Goal: Task Accomplishment & Management: Complete application form

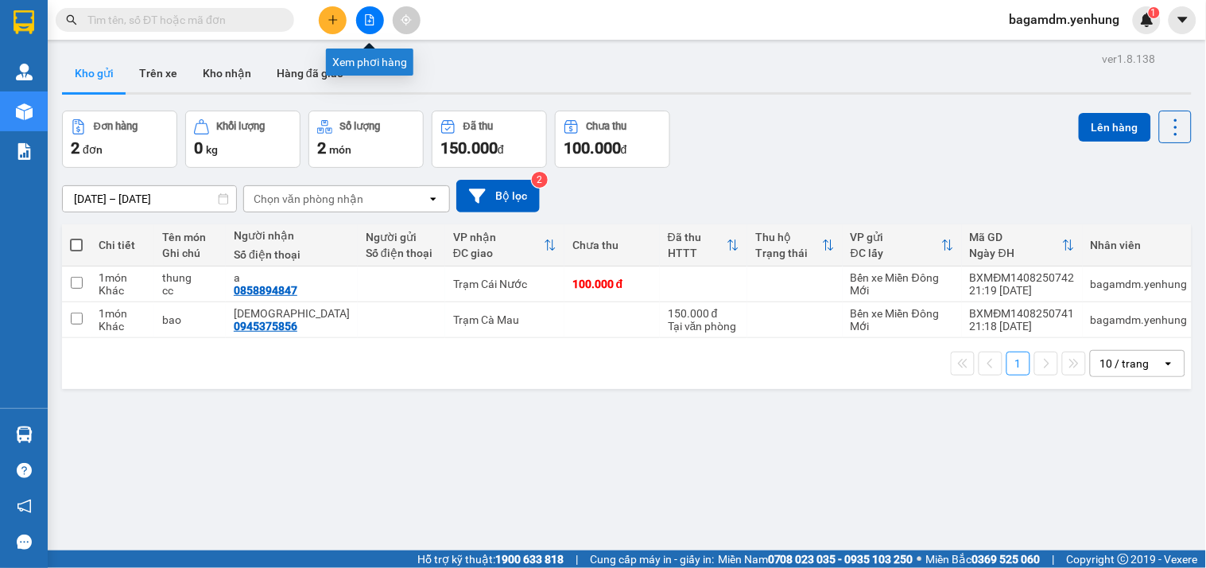
click at [364, 19] on icon "file-add" at bounding box center [369, 19] width 11 height 11
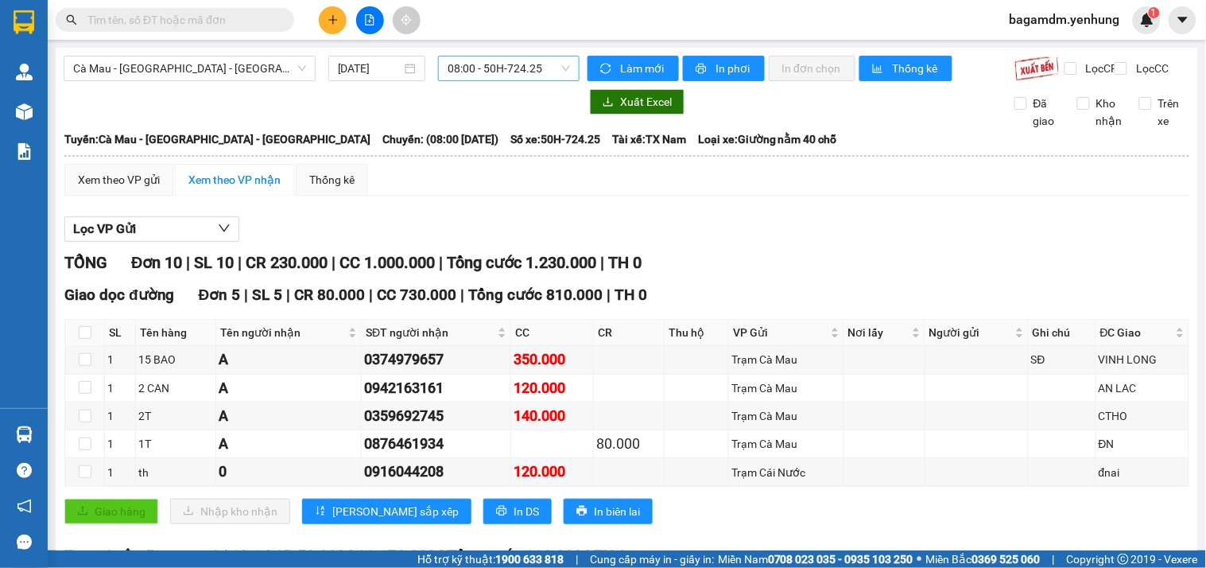
click at [477, 76] on span "08:00 - 50H-724.25" at bounding box center [509, 68] width 122 height 24
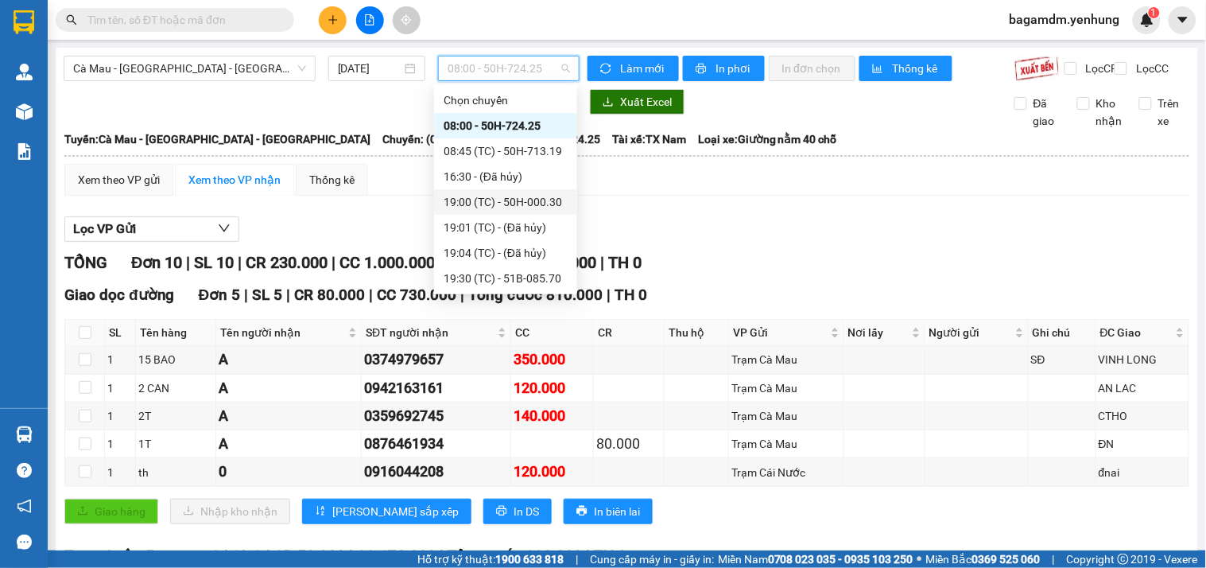
click at [502, 210] on div "19:00 (TC) - 50H-000.30" at bounding box center [506, 201] width 124 height 17
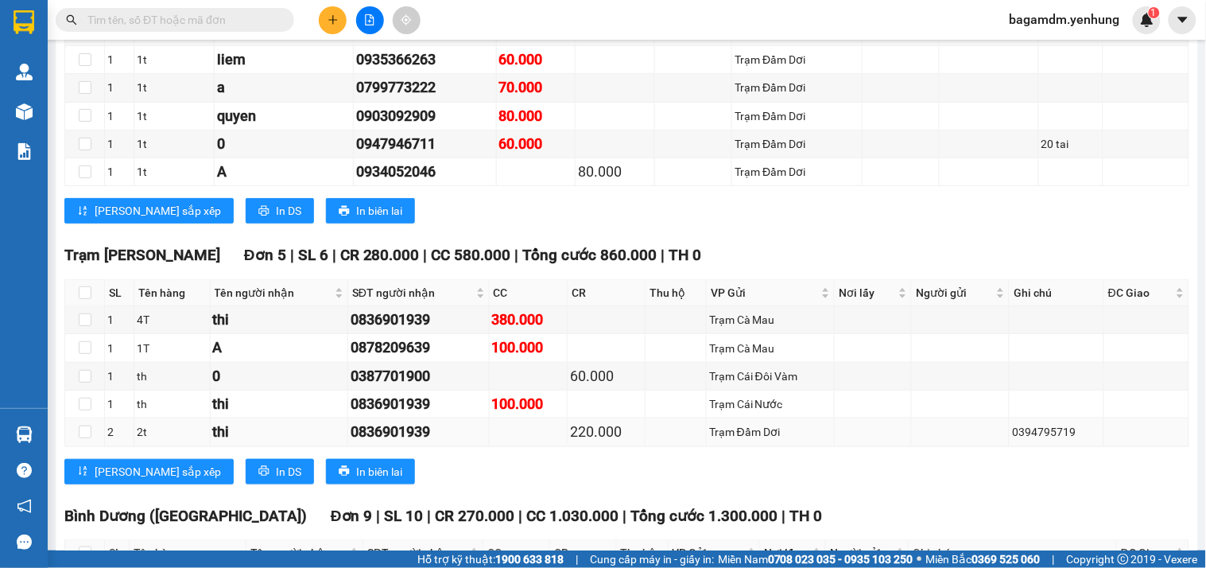
scroll to position [3642, 0]
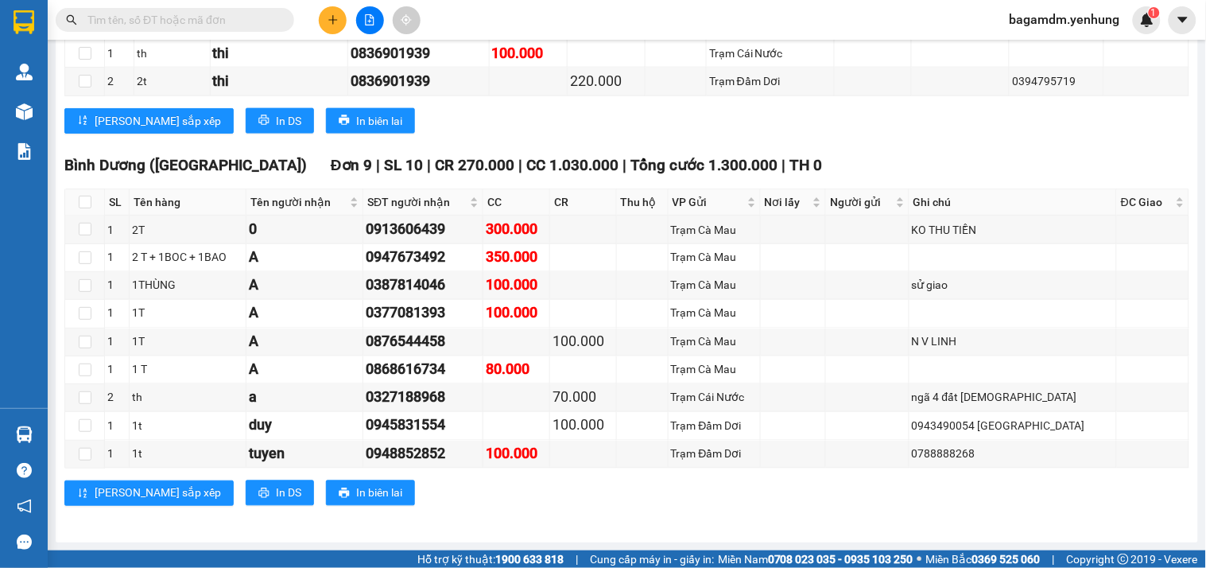
click at [536, 493] on div "[PERSON_NAME] sắp xếp In DS In biên lai" at bounding box center [626, 492] width 1125 height 25
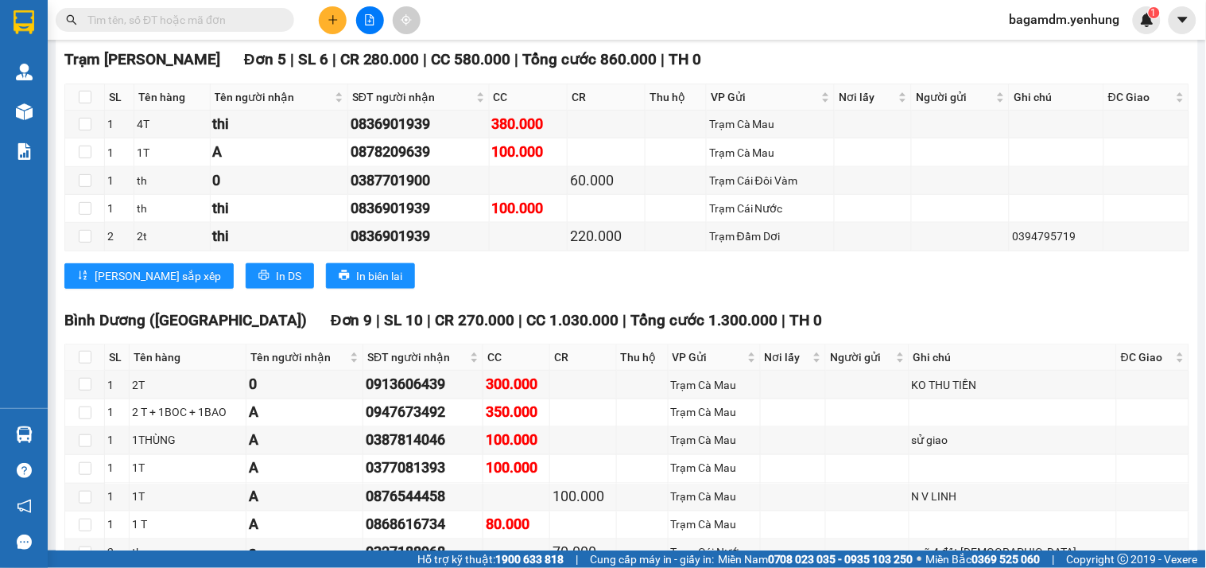
scroll to position [3023, 0]
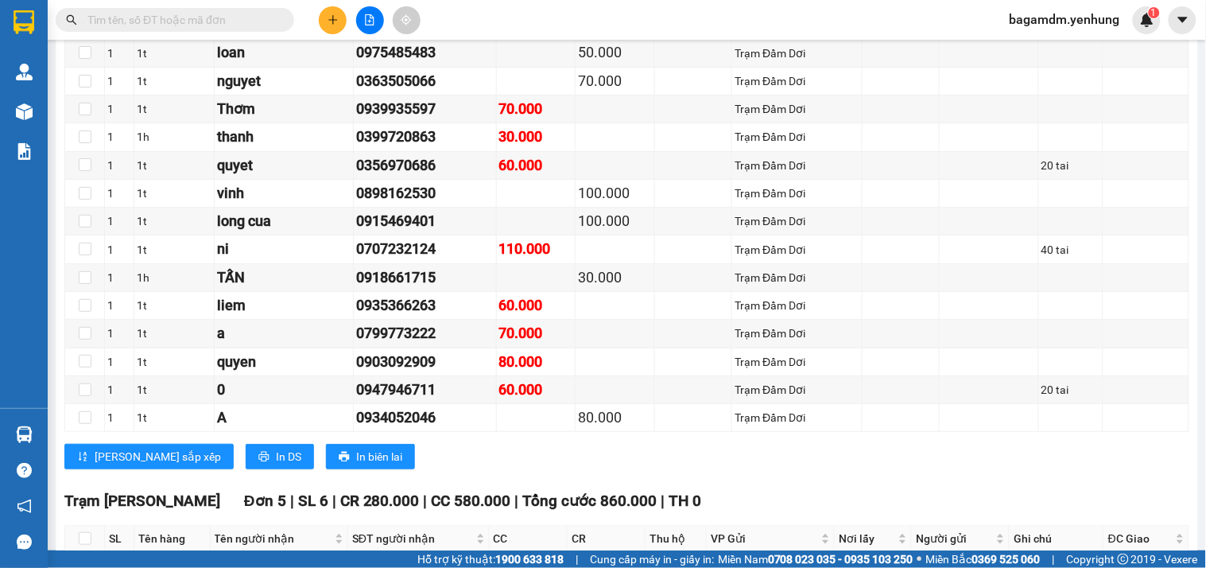
click at [332, 21] on icon "plus" at bounding box center [332, 19] width 1 height 9
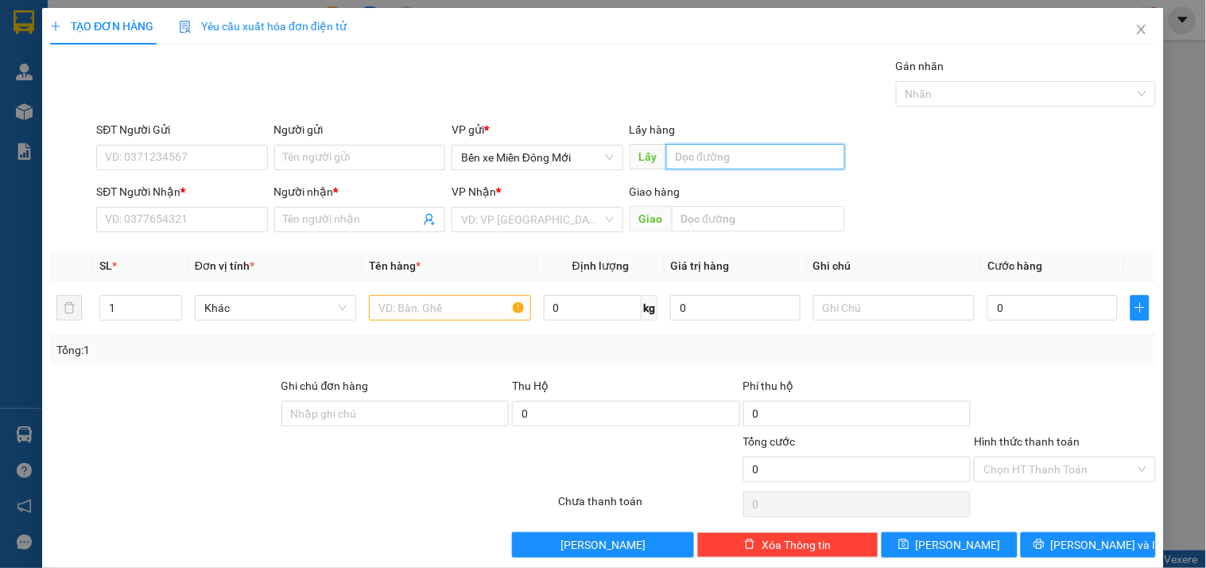
click at [756, 147] on input "text" at bounding box center [755, 156] width 179 height 25
type input "t"
type input "TTH"
type input "9"
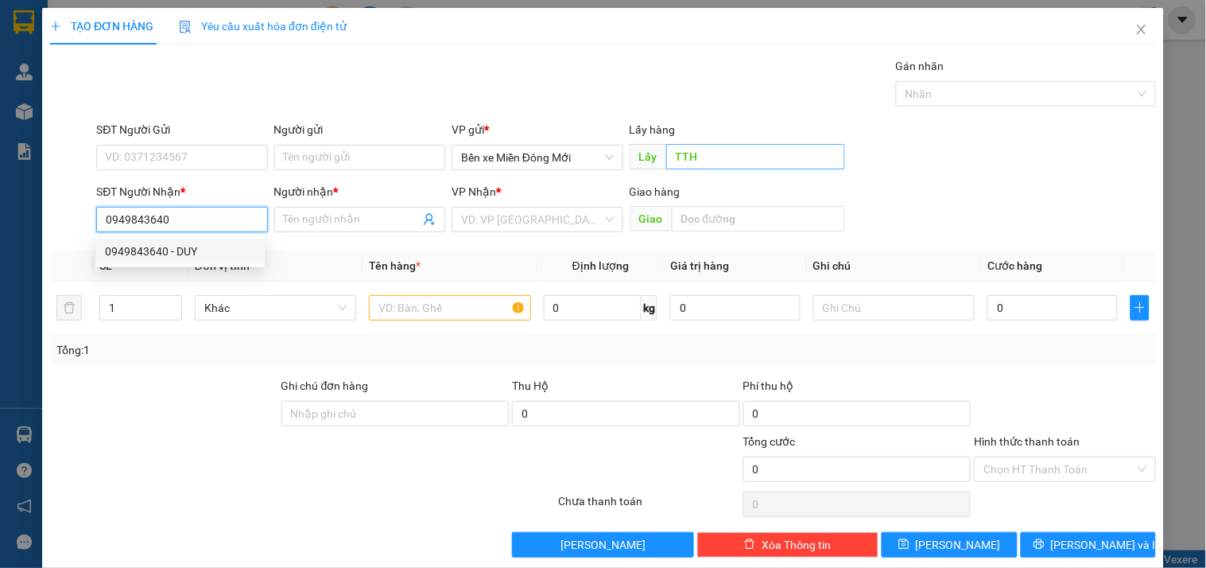
type input "0949843640"
type input "DUY"
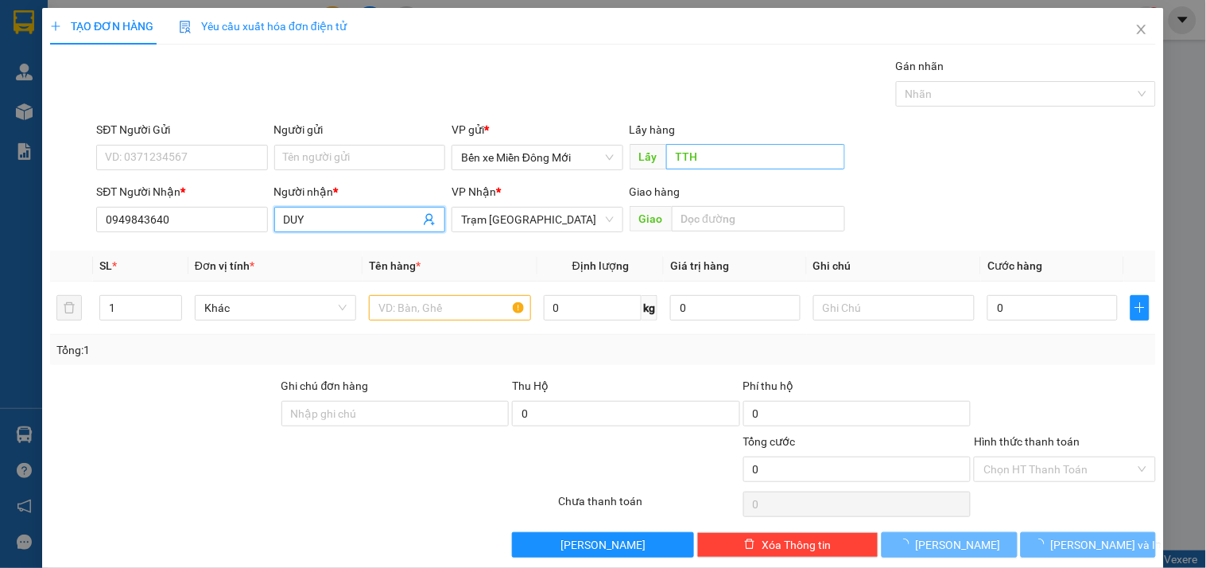
type input "300.000"
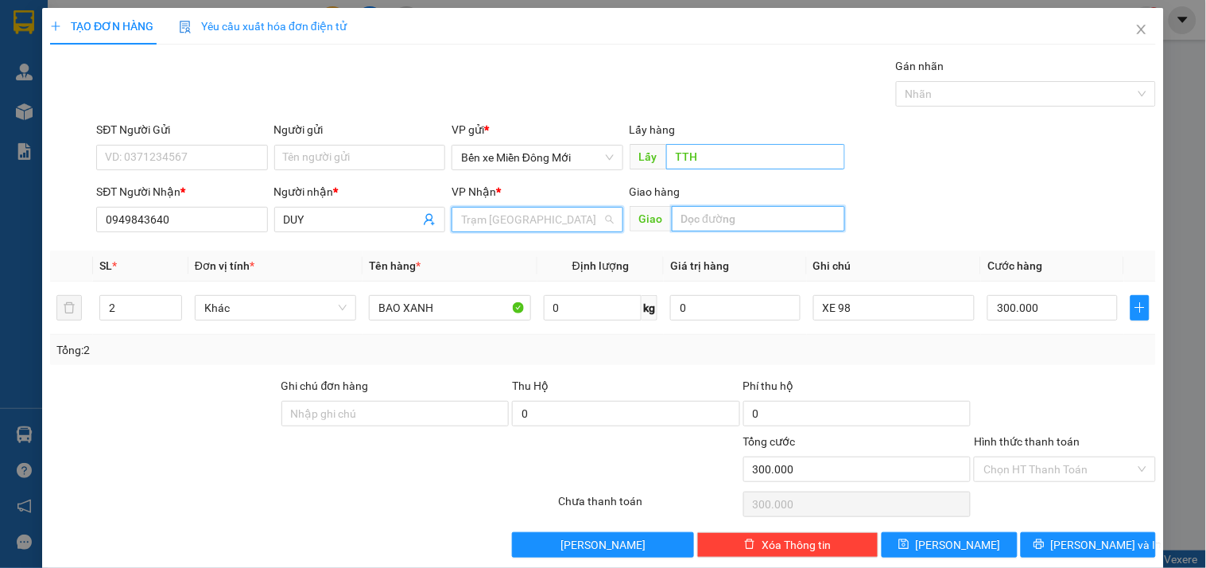
scroll to position [25, 0]
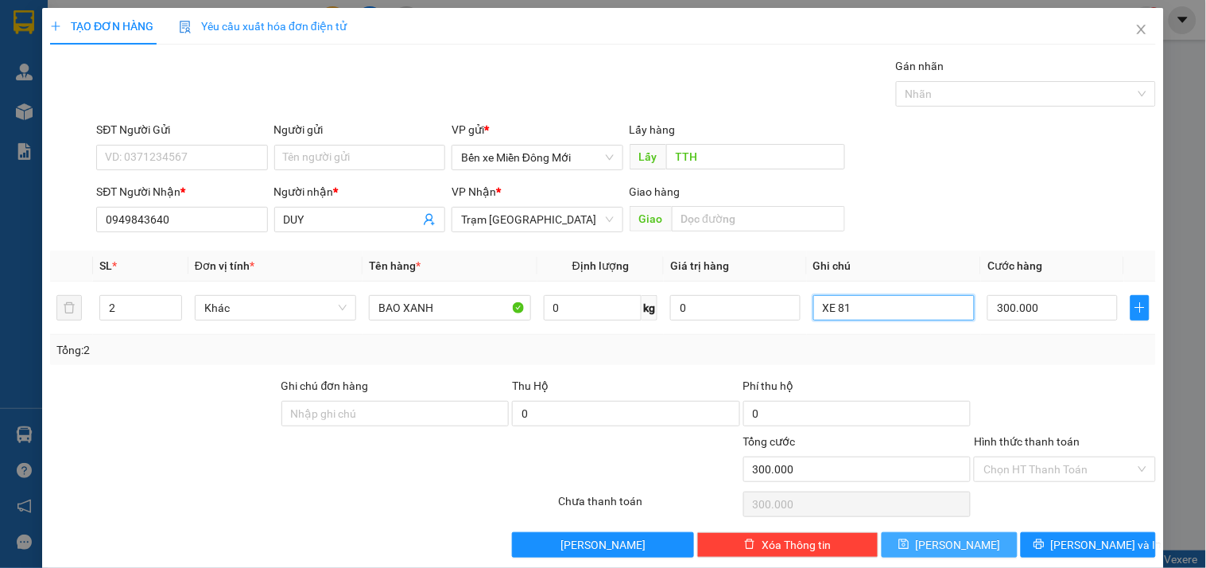
type input "XE 81"
click at [984, 554] on button "[PERSON_NAME]" at bounding box center [949, 544] width 135 height 25
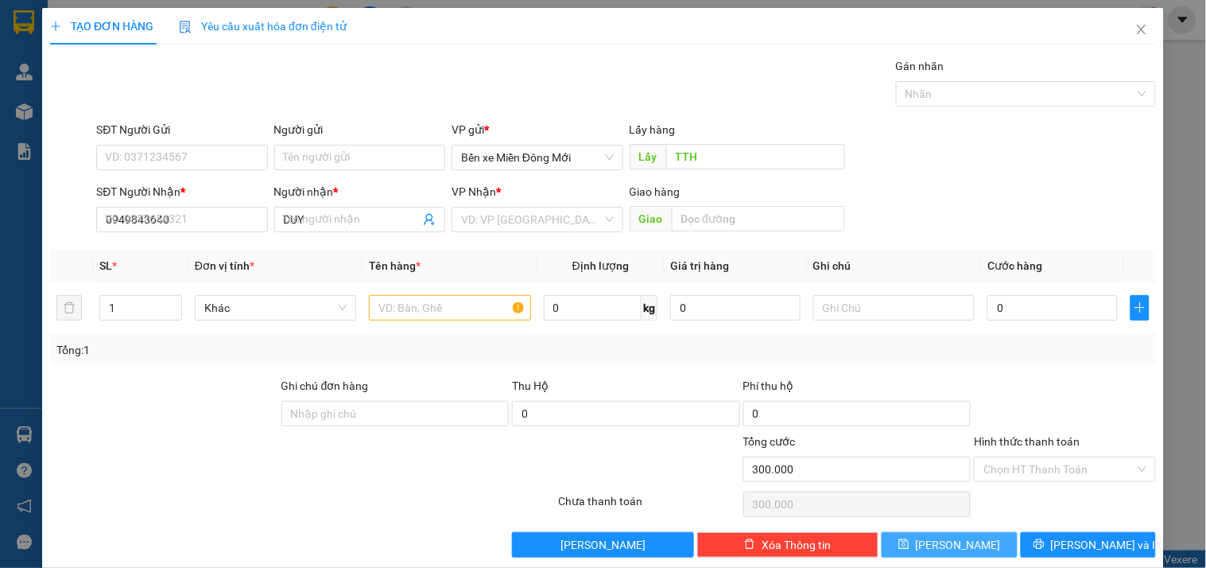
type input "0"
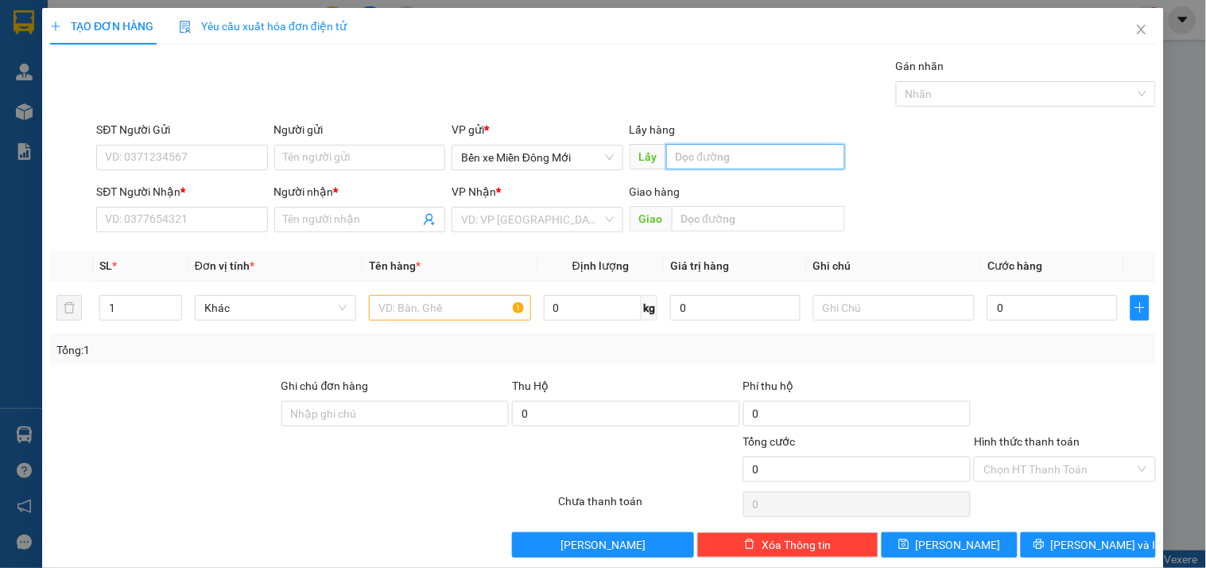
click at [754, 162] on input "text" at bounding box center [755, 156] width 179 height 25
type input "MP3"
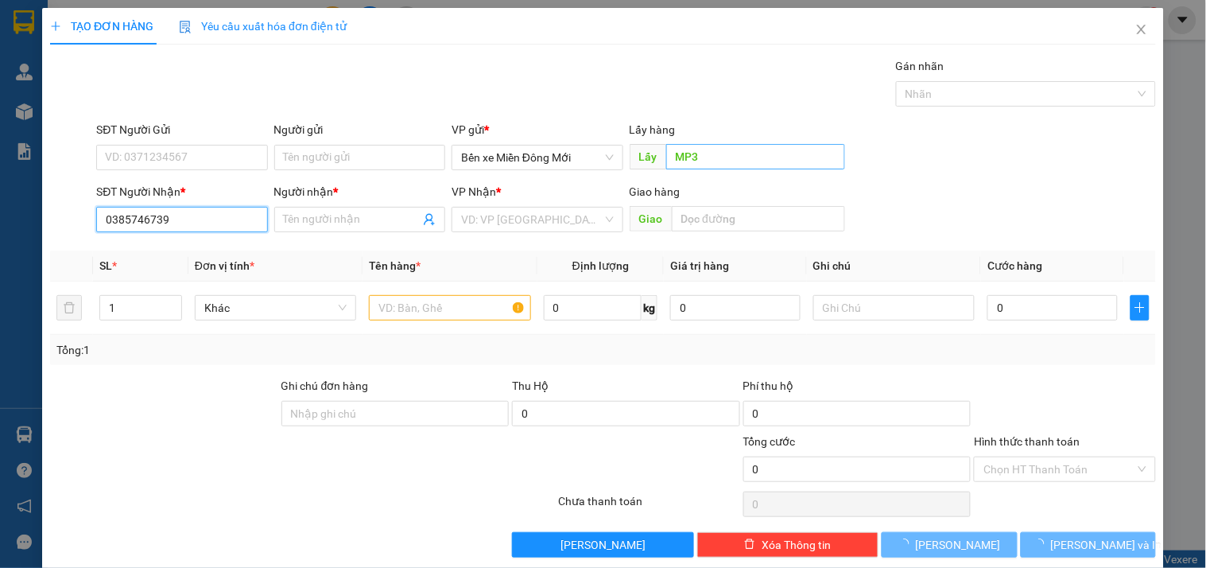
type input "0385746739"
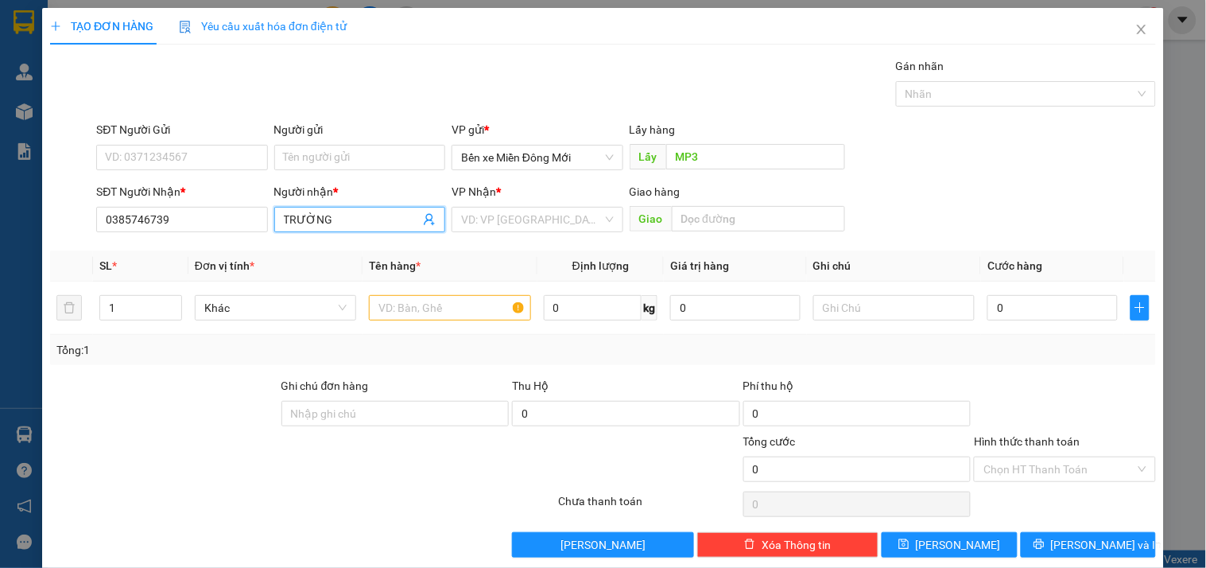
type input "TRƯỜNG"
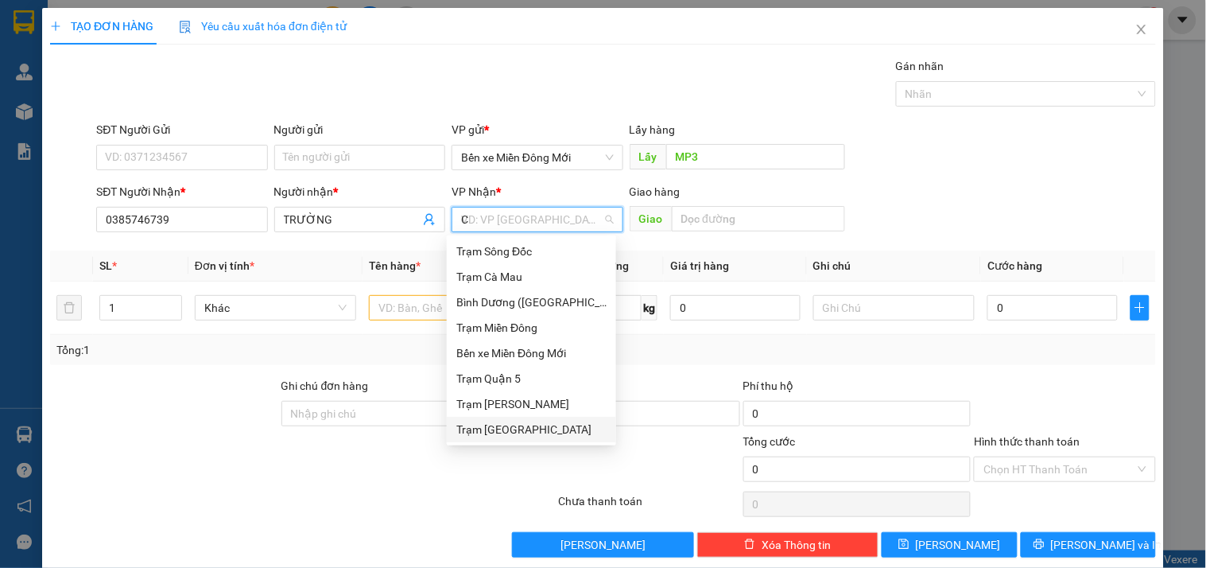
scroll to position [0, 0]
type input "CD"
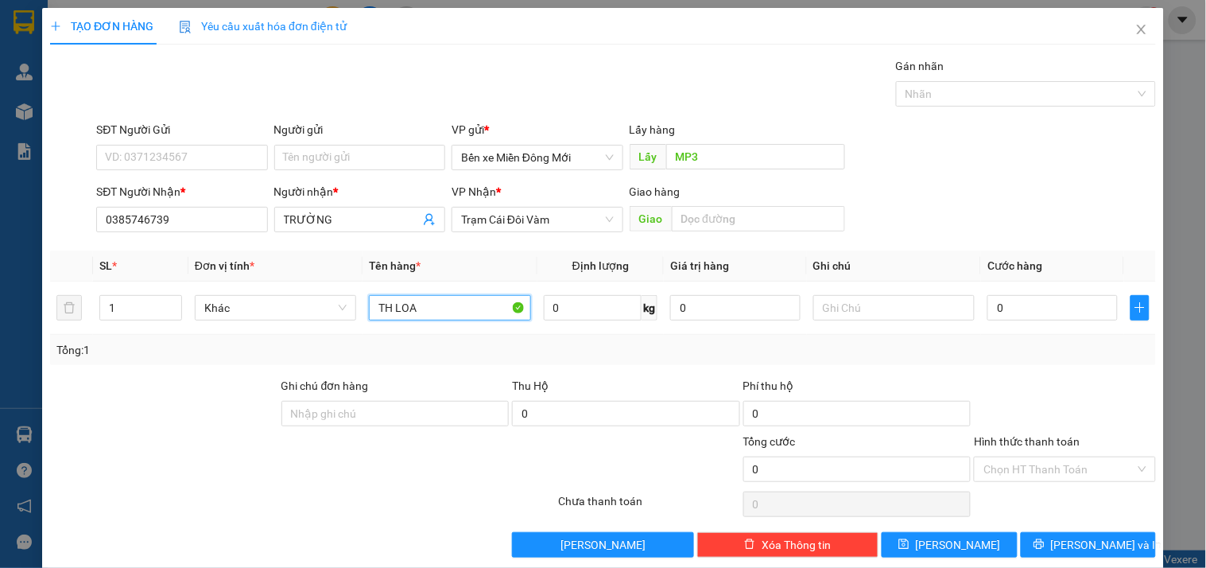
type input "TH LOA"
type input "XE 81"
type input "3"
type input "30"
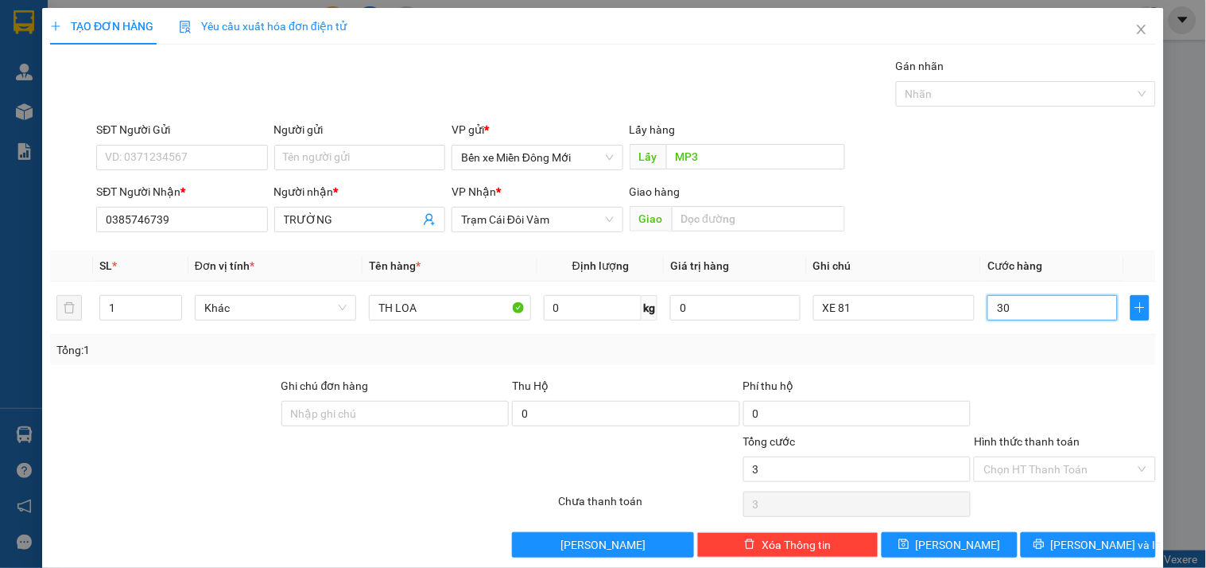
type input "30"
type input "300"
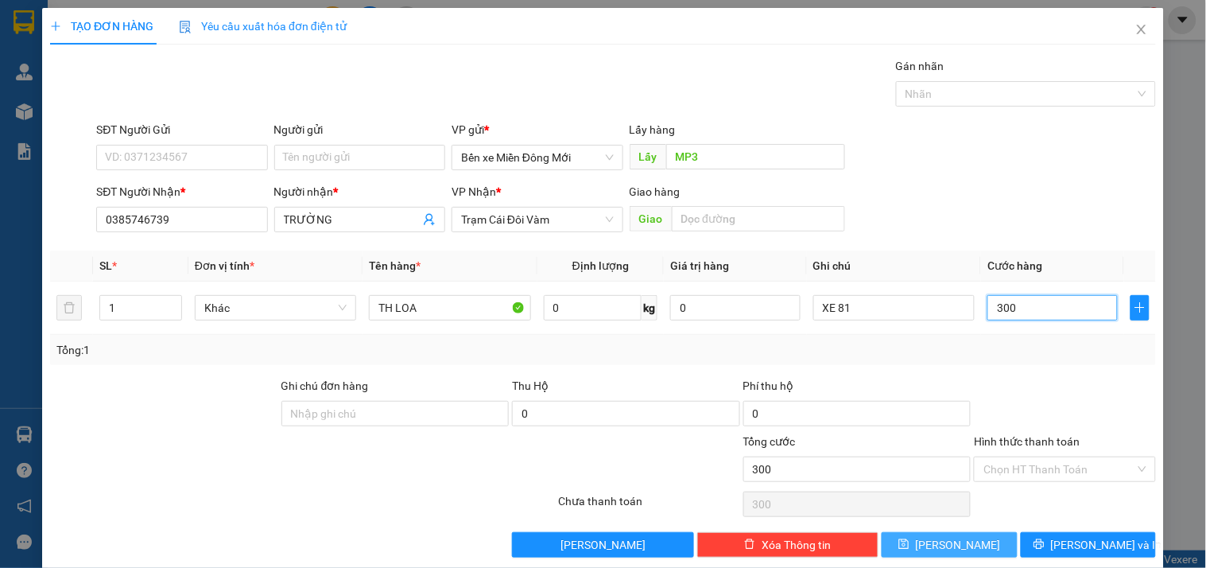
type input "300"
type input "300.000"
click at [912, 544] on button "[PERSON_NAME]" at bounding box center [949, 544] width 135 height 25
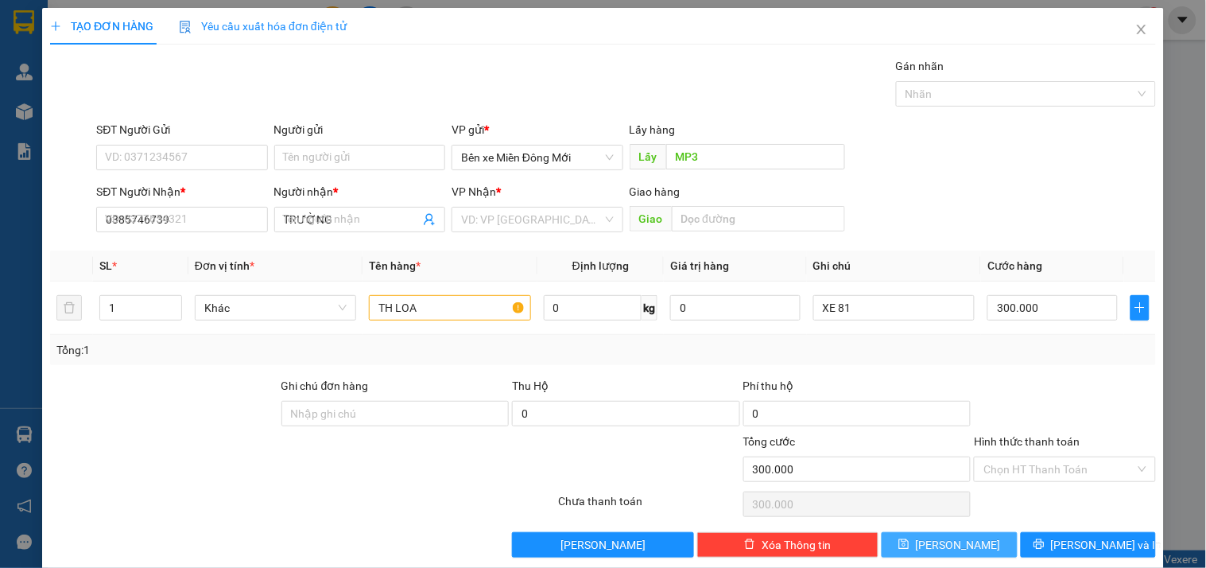
type input "0"
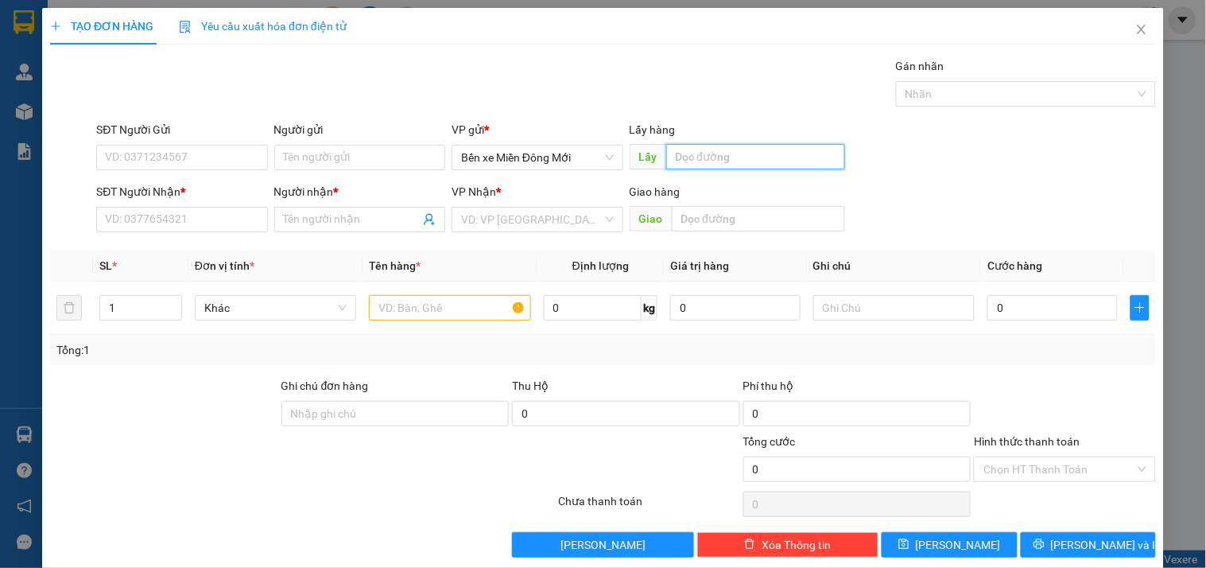
click at [708, 163] on input "text" at bounding box center [755, 156] width 179 height 25
type input "HÒA LÂN"
type input "0889775575"
type input "GẠO"
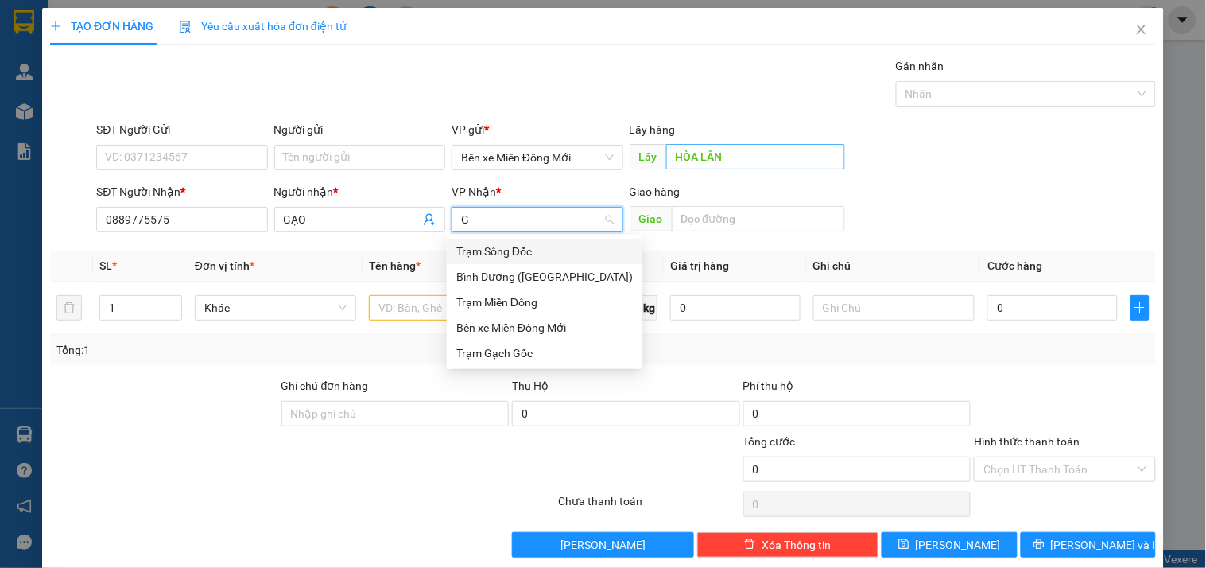
type input "GG"
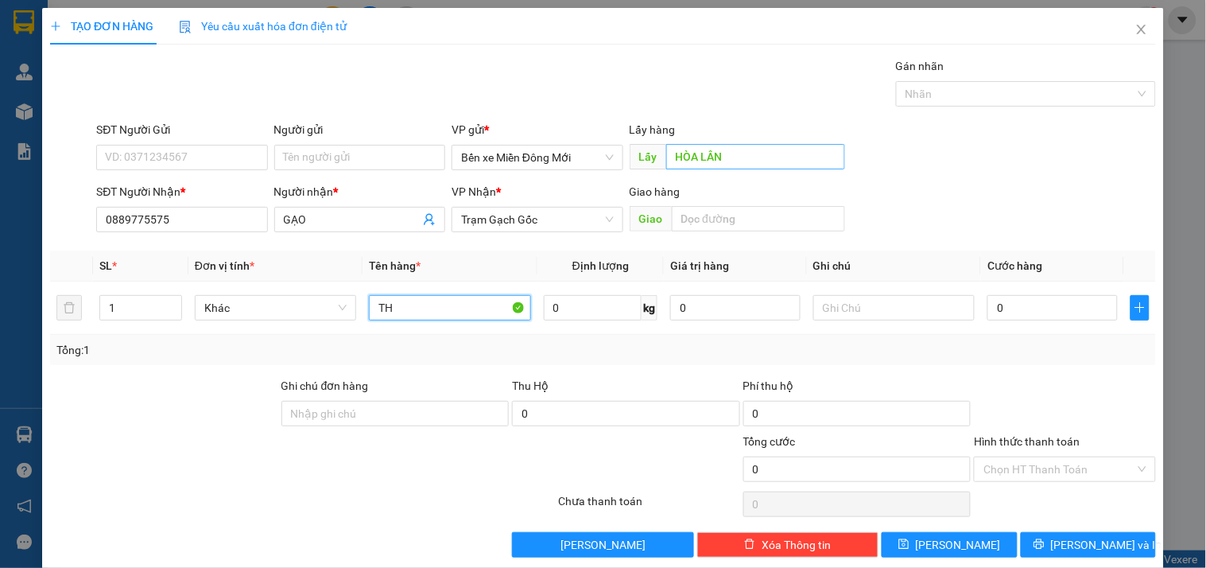
type input "TH"
type input "XE 81"
type input "1"
type input "10"
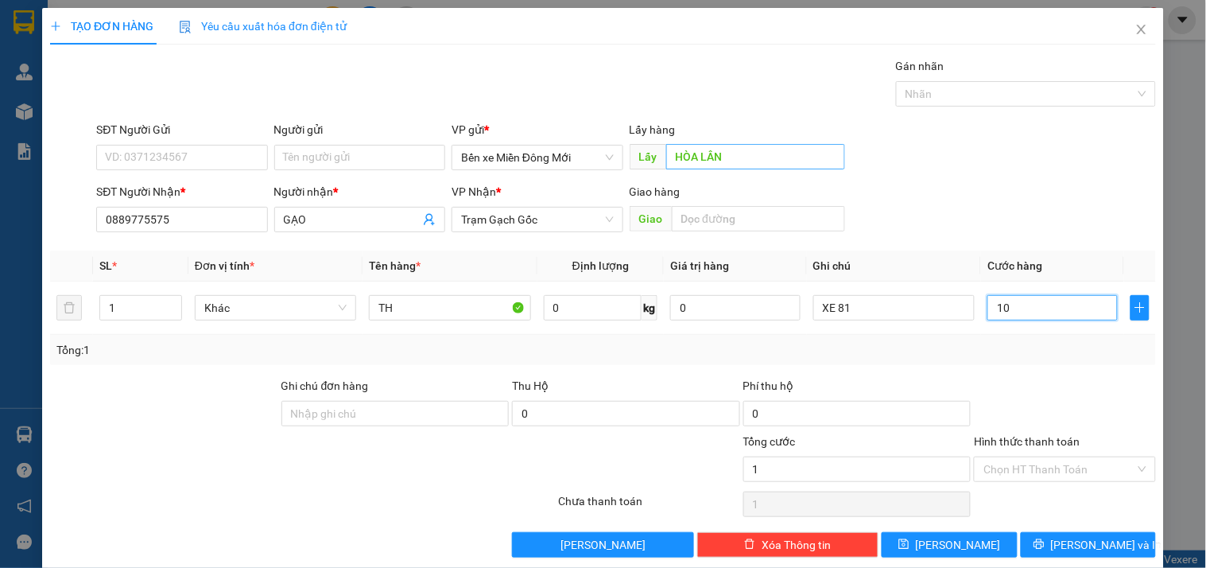
type input "10"
type input "100"
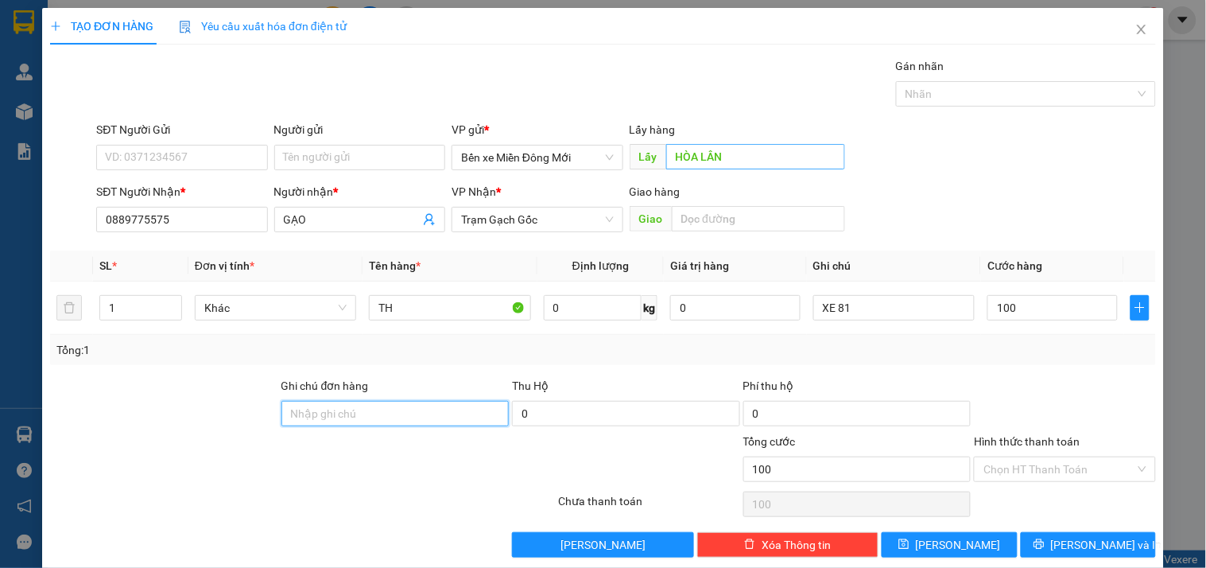
type input "100.000"
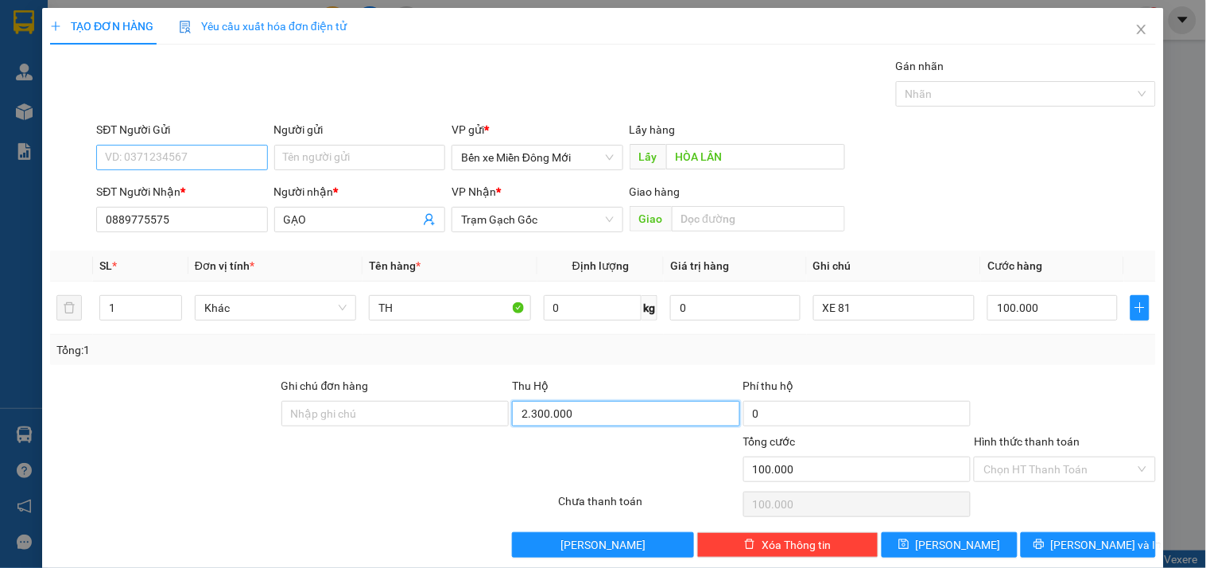
type input "2.300.000"
click at [226, 151] on input "SĐT Người Gửi" at bounding box center [181, 157] width 171 height 25
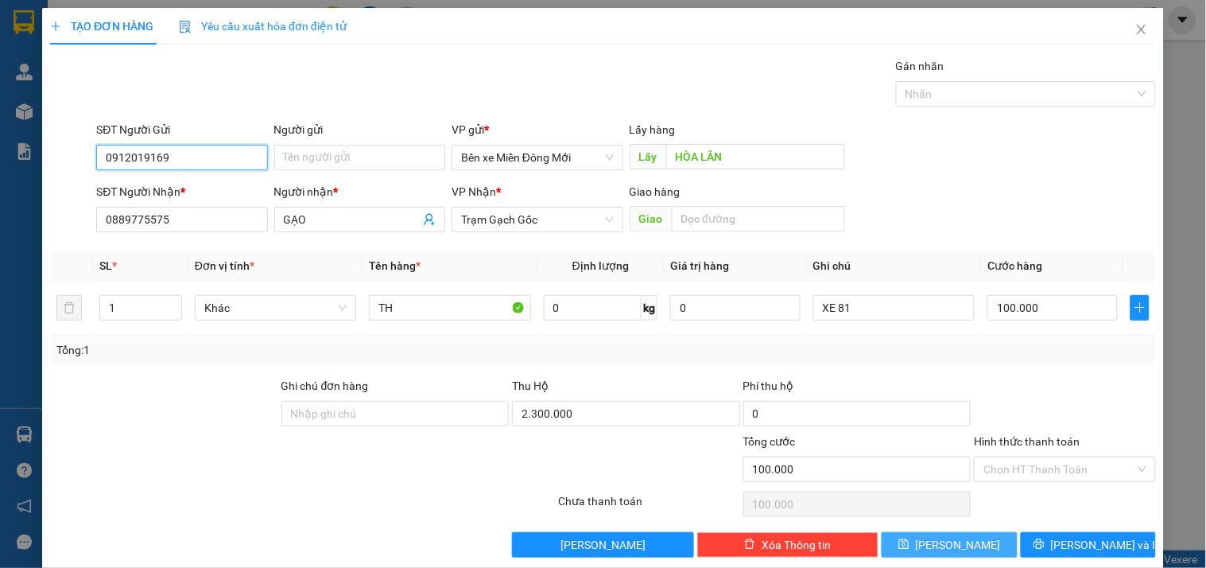
type input "0912019169"
click at [910, 536] on button "[PERSON_NAME]" at bounding box center [949, 544] width 135 height 25
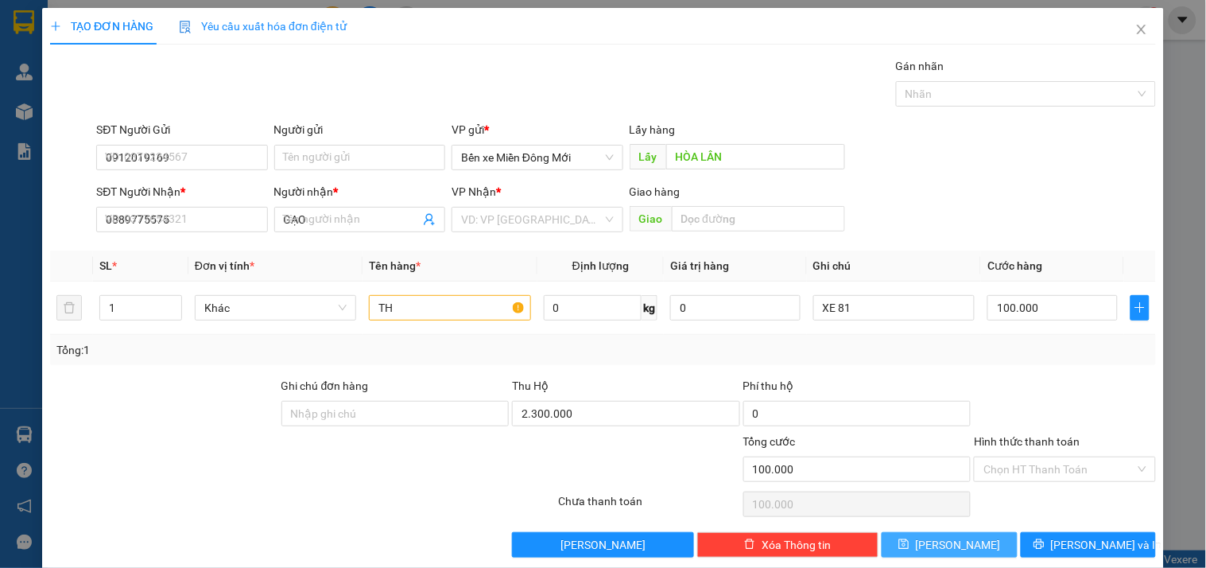
type input "0"
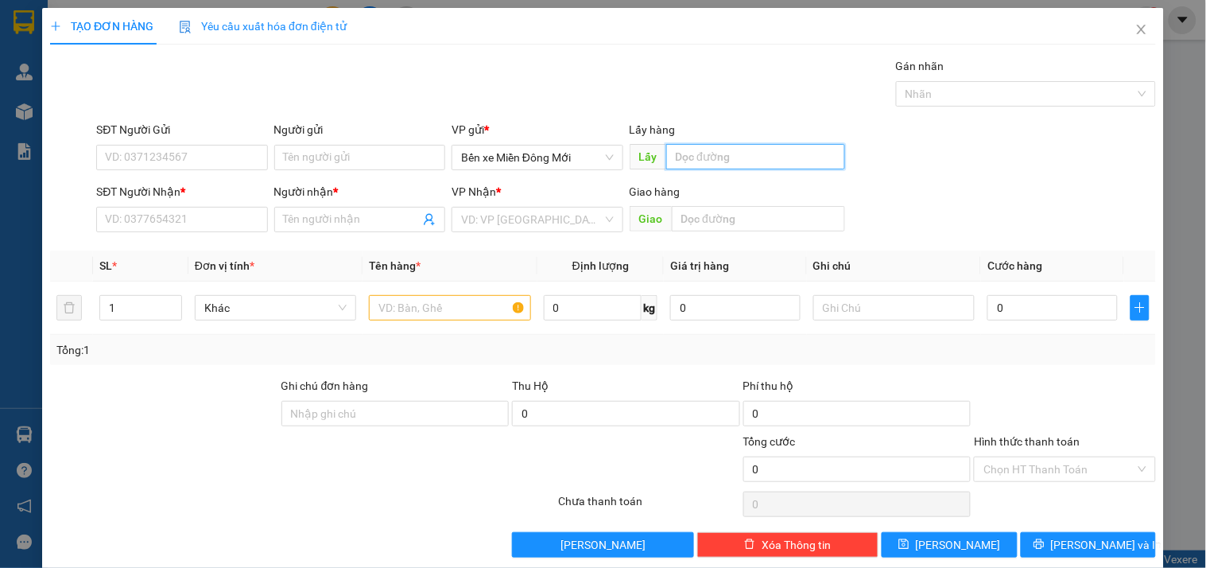
click at [724, 145] on input "text" at bounding box center [755, 156] width 179 height 25
type input "LÁI THIÊU"
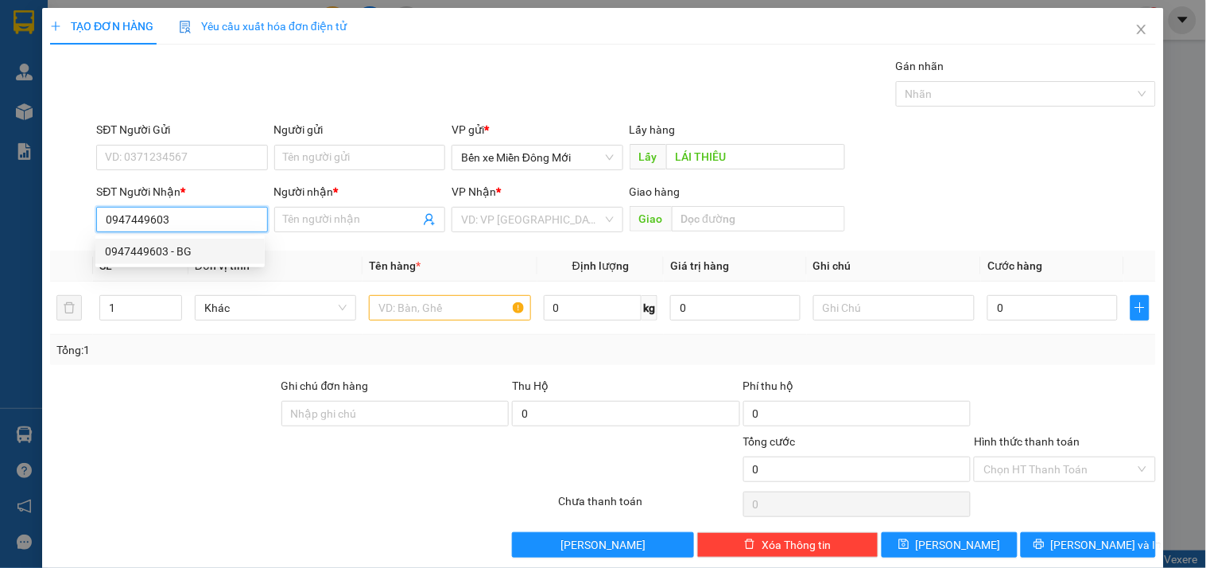
type input "0947449603"
type input "BG"
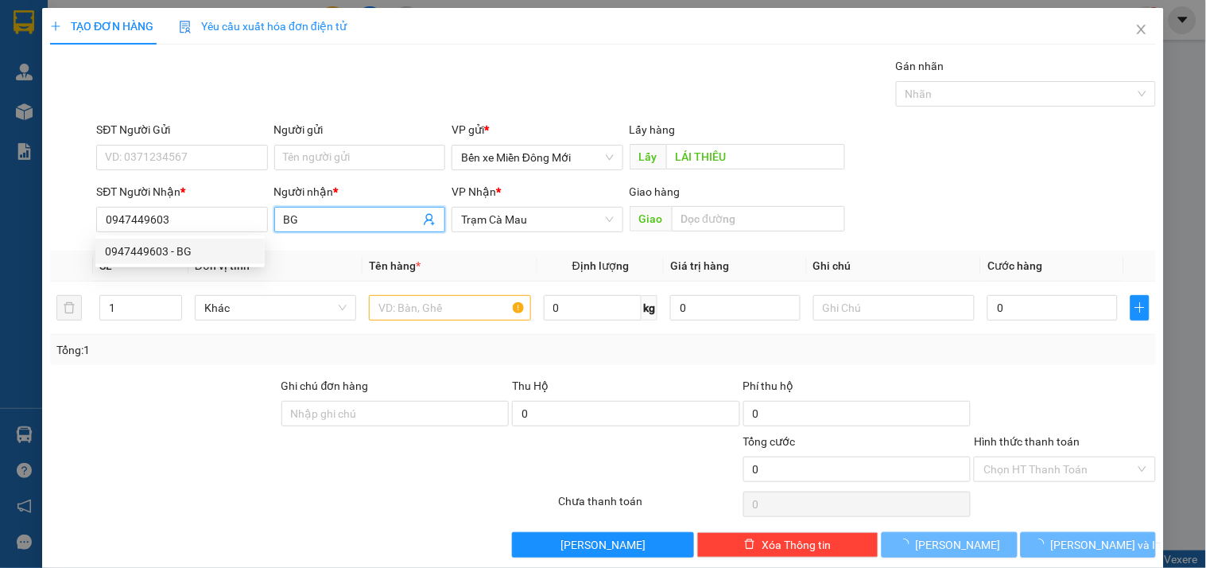
type input "200.000"
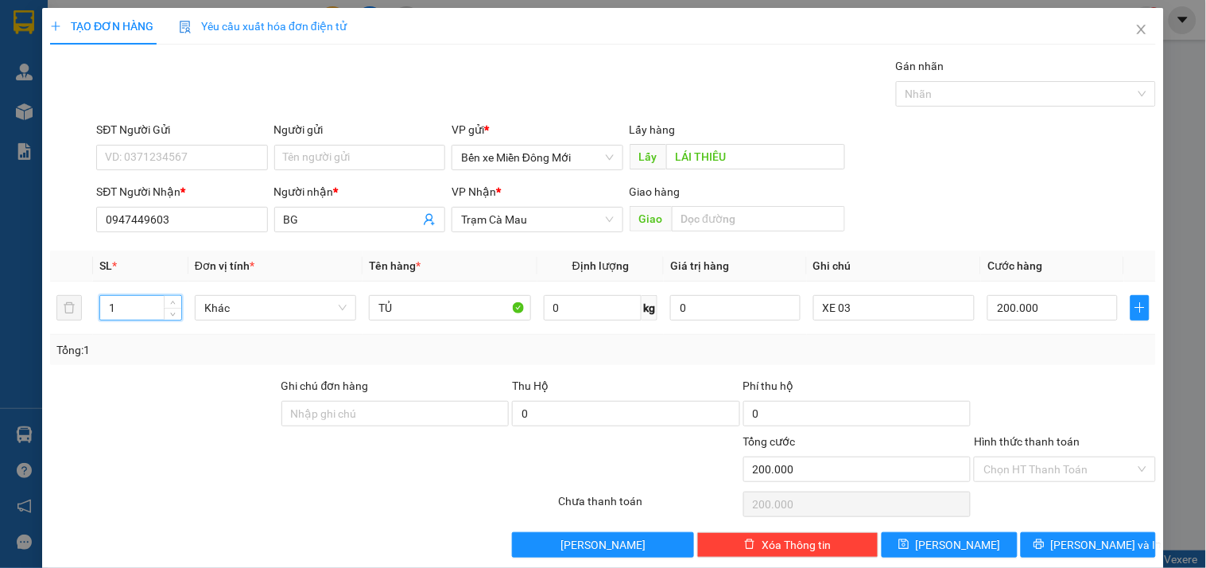
type input "1"
type input "HỘP"
type input "XE 81"
type input "5"
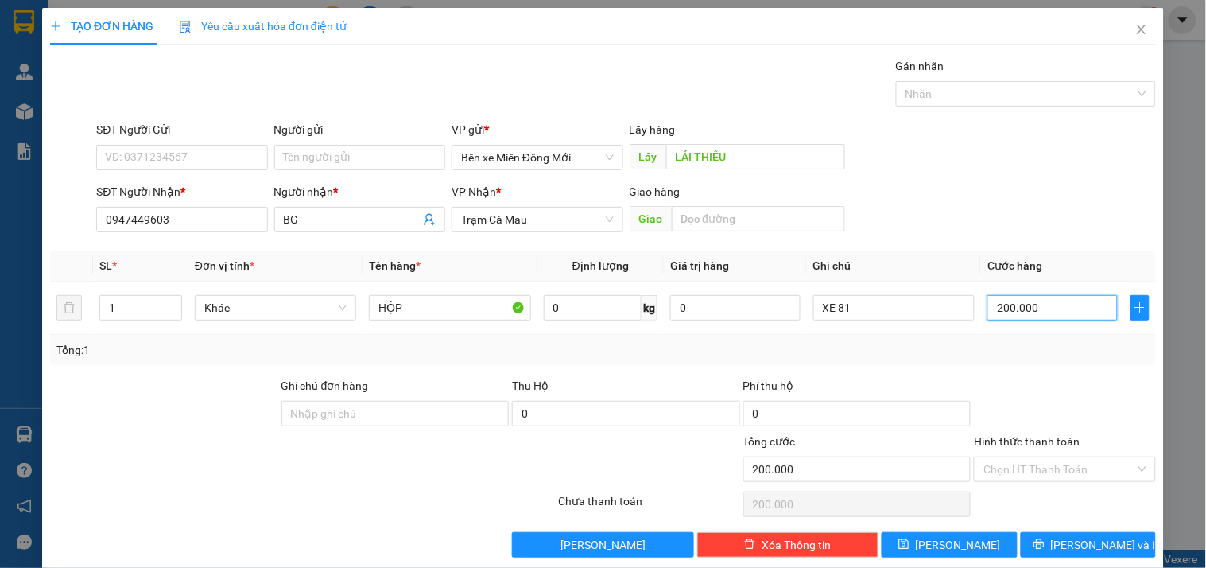
type input "5"
type input "50"
type input "50.000"
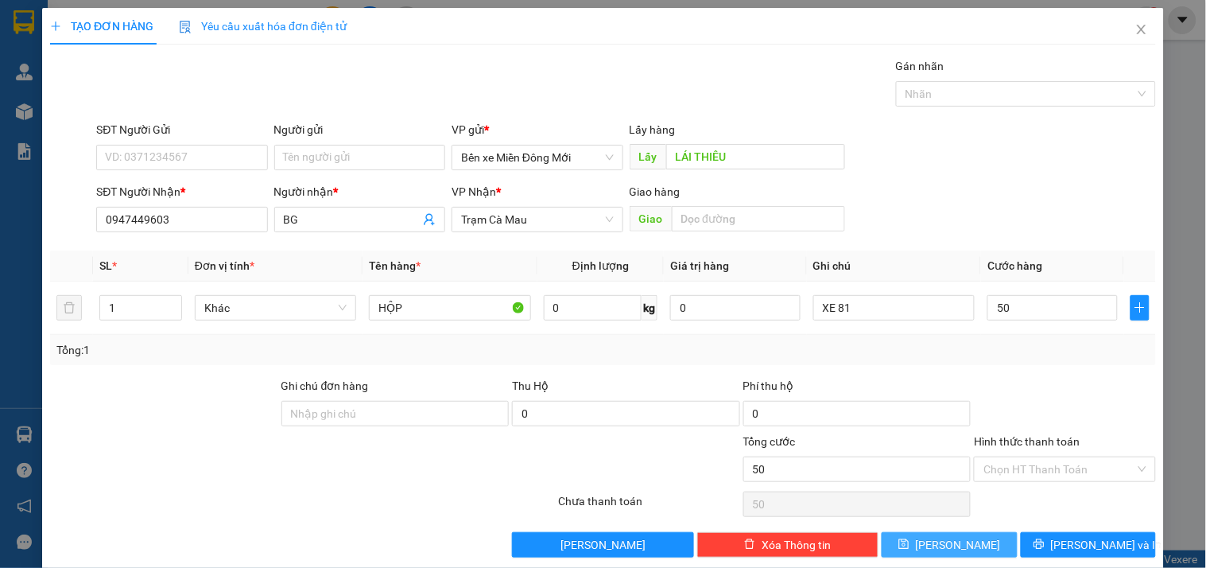
type input "50.000"
click at [949, 536] on span "[PERSON_NAME]" at bounding box center [958, 544] width 85 height 17
type input "0"
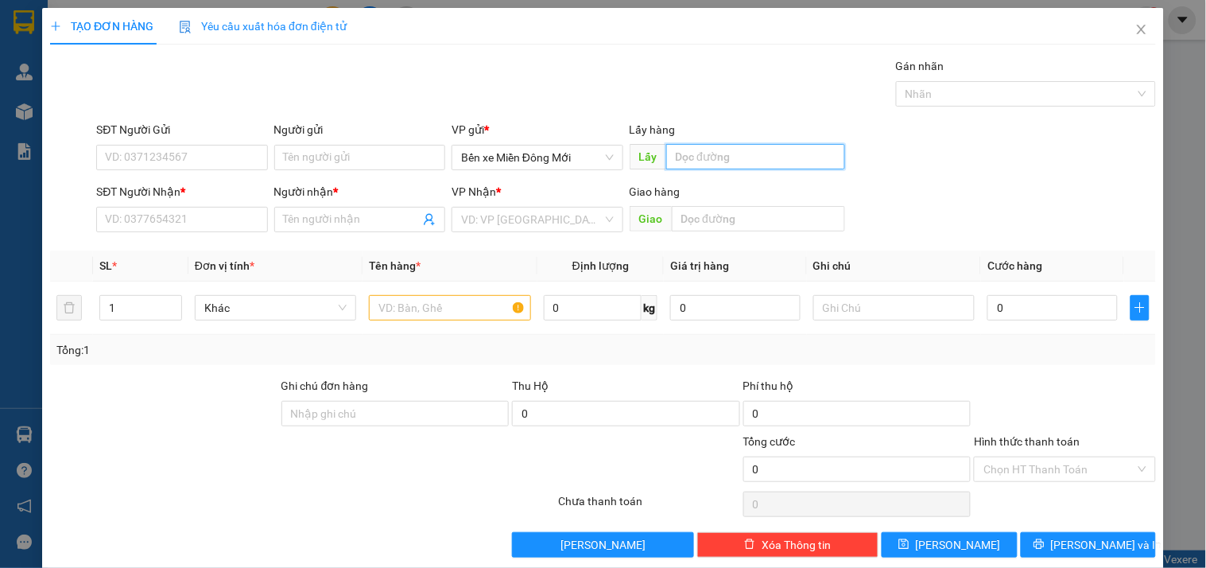
click at [742, 164] on input "text" at bounding box center [755, 156] width 179 height 25
type input "A"
type input "Á"
type input "AS"
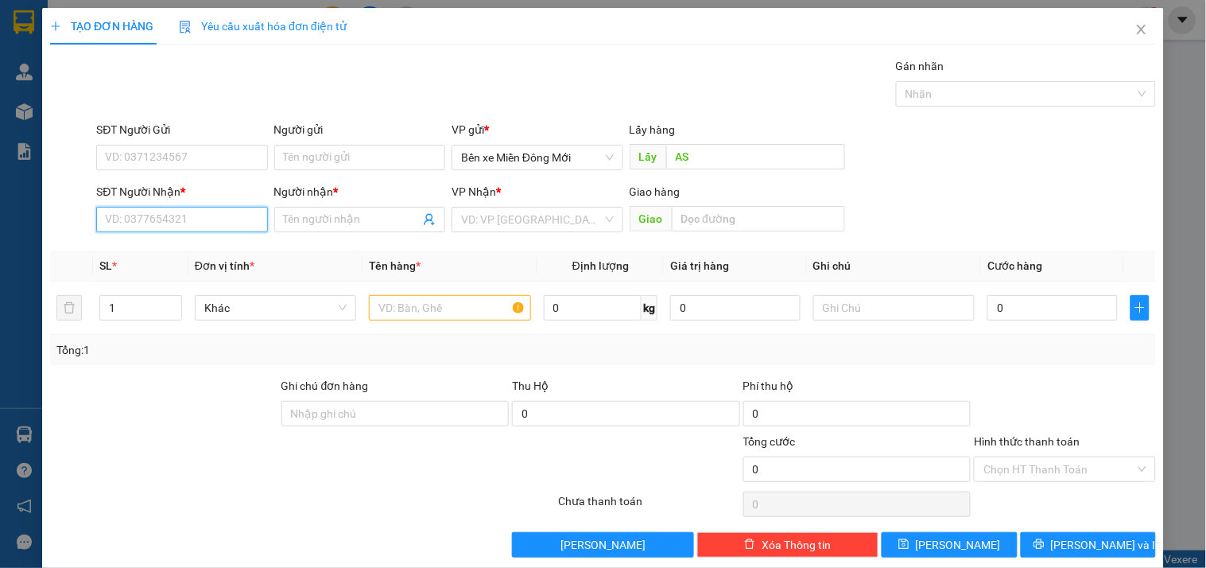
click at [170, 219] on input "SĐT Người Nhận *" at bounding box center [181, 219] width 171 height 25
click at [161, 219] on input "SĐT Người Nhận *" at bounding box center [181, 219] width 171 height 25
type input "0949177834"
type input "[PERSON_NAME]"
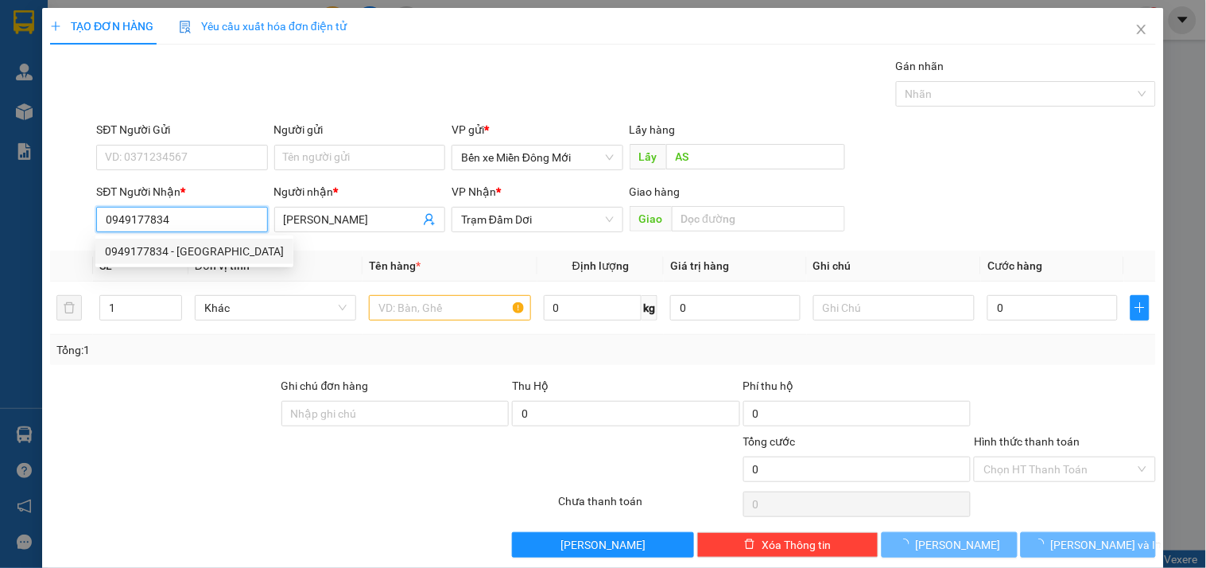
type input "100.000"
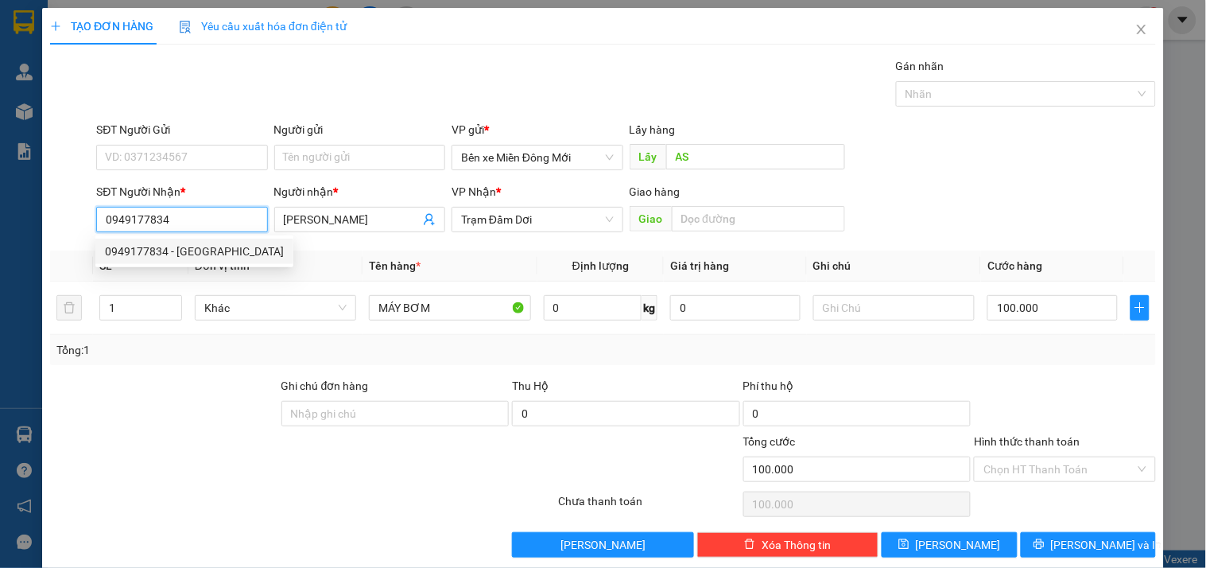
type input "0949177834"
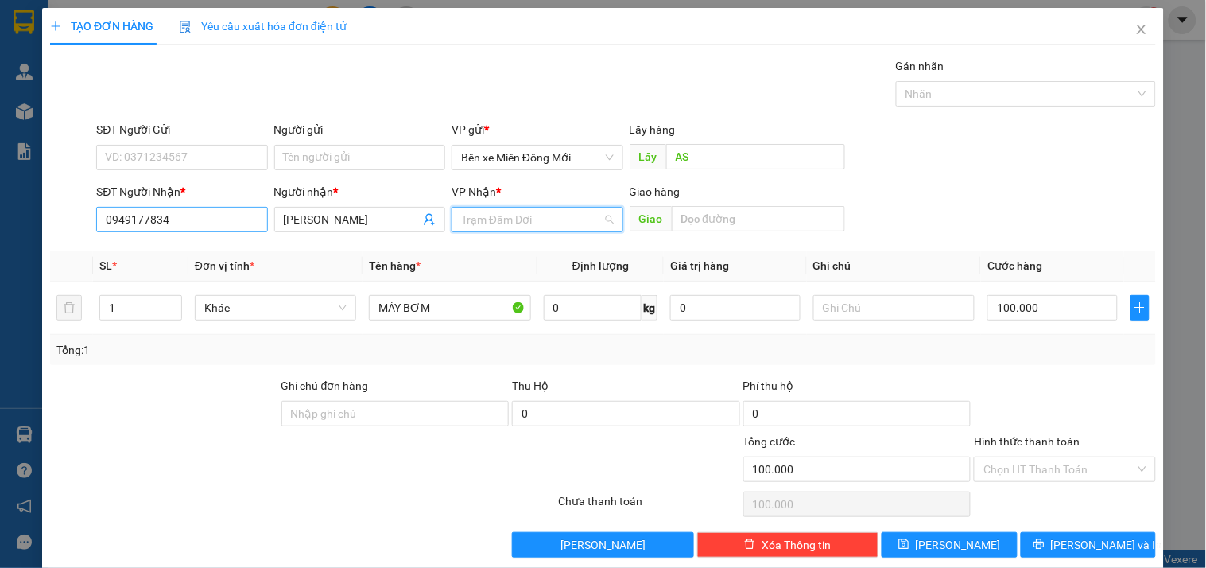
scroll to position [153, 0]
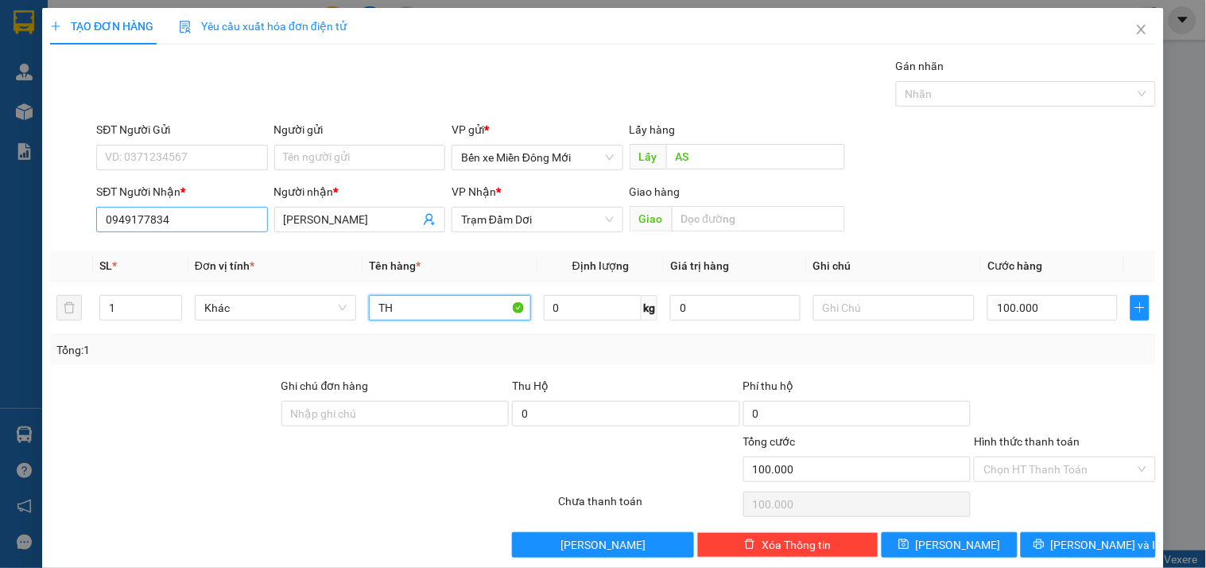
type input "TH"
type input "XE 81"
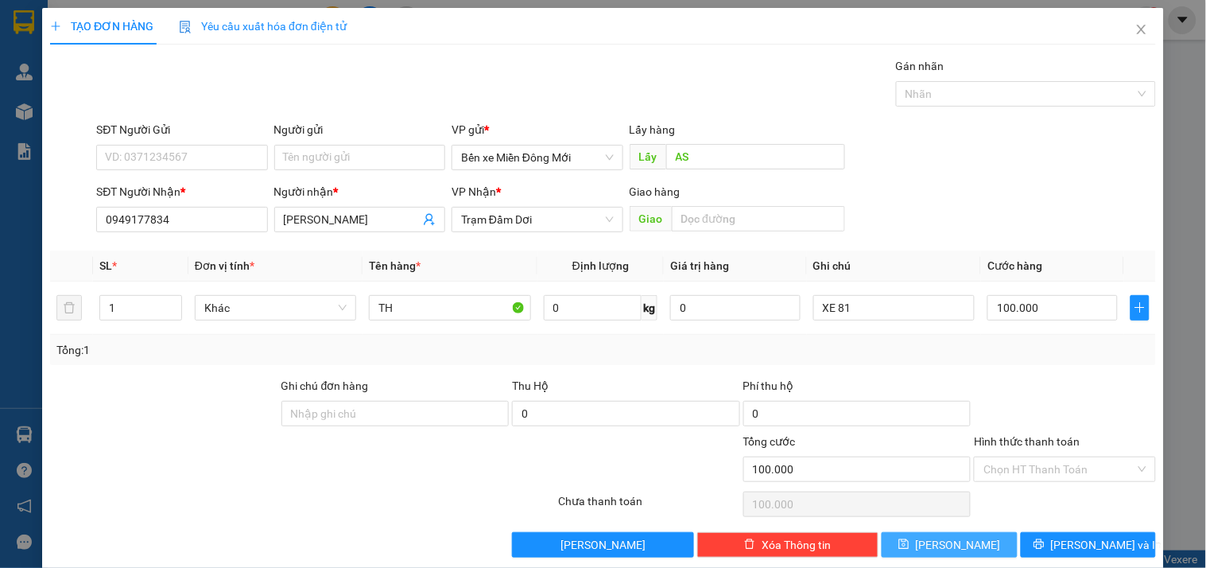
click at [946, 541] on span "[PERSON_NAME]" at bounding box center [958, 544] width 85 height 17
type input "0"
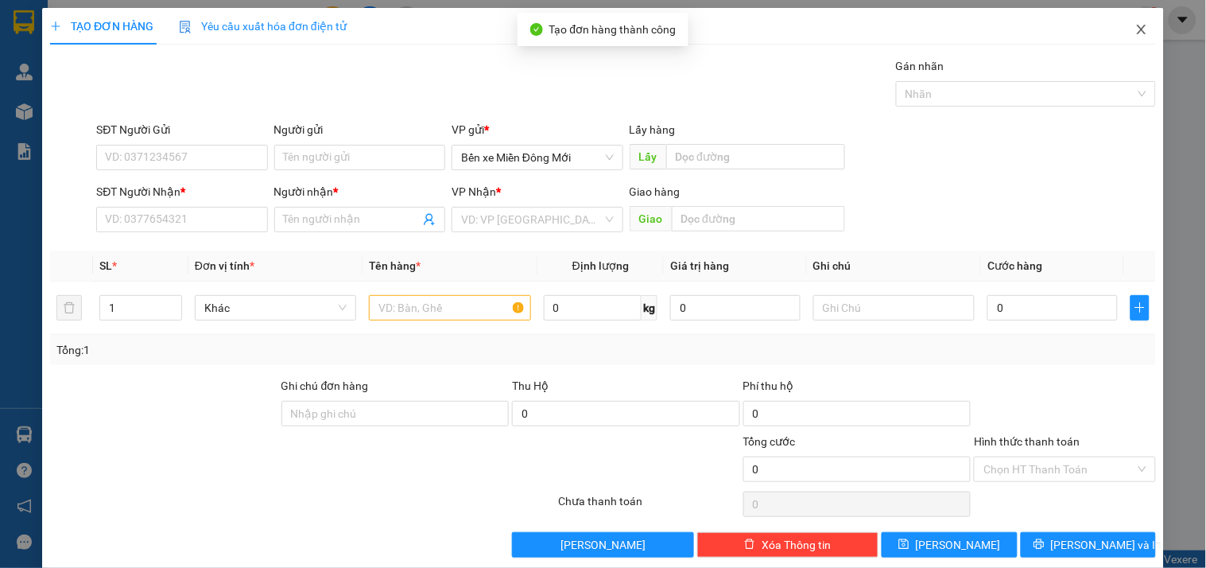
click at [1135, 29] on icon "close" at bounding box center [1141, 29] width 13 height 13
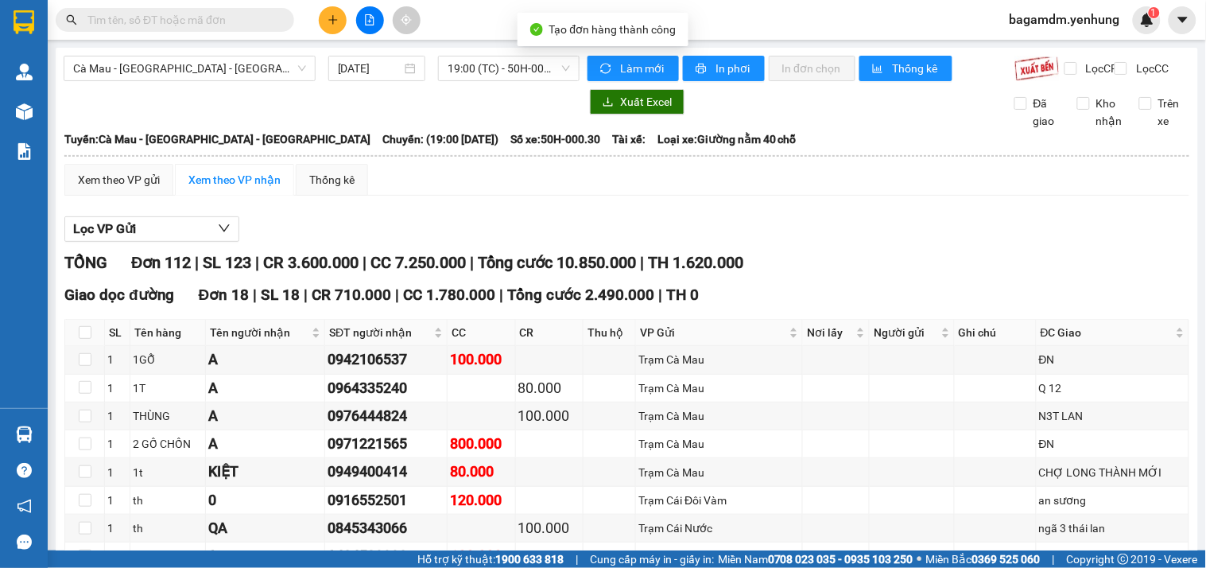
click at [1127, 33] on div "bagamdm.yenhung 1" at bounding box center [1079, 20] width 164 height 28
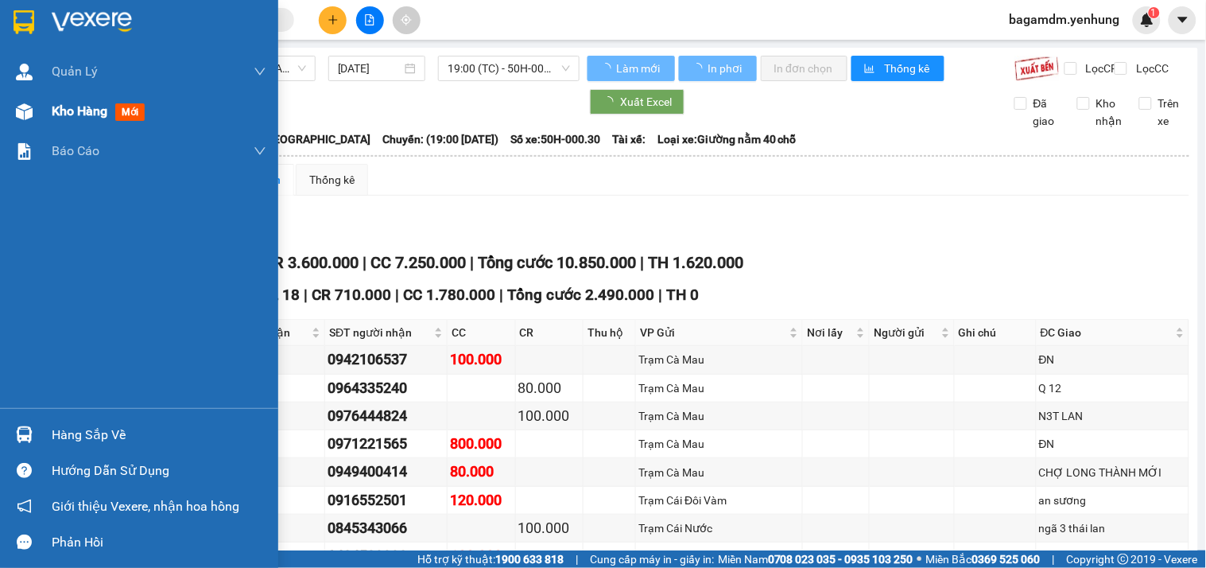
click at [26, 111] on img at bounding box center [24, 111] width 17 height 17
click at [76, 111] on span "Kho hàng" at bounding box center [80, 110] width 56 height 15
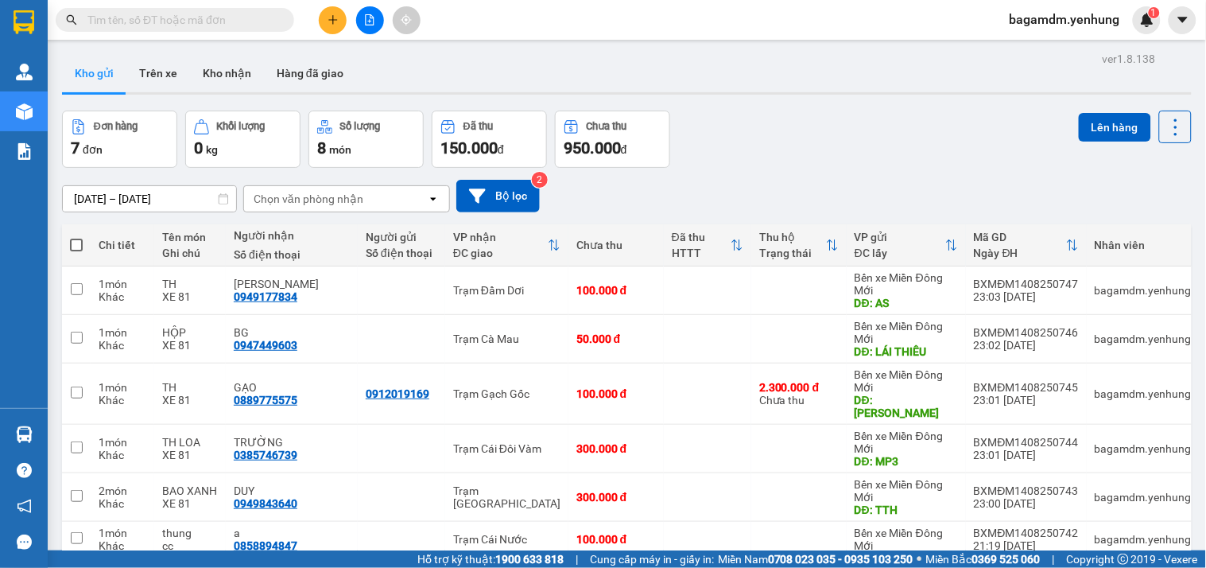
click at [76, 245] on span at bounding box center [76, 245] width 13 height 13
click at [76, 237] on input "checkbox" at bounding box center [76, 237] width 0 height 0
checkbox input "true"
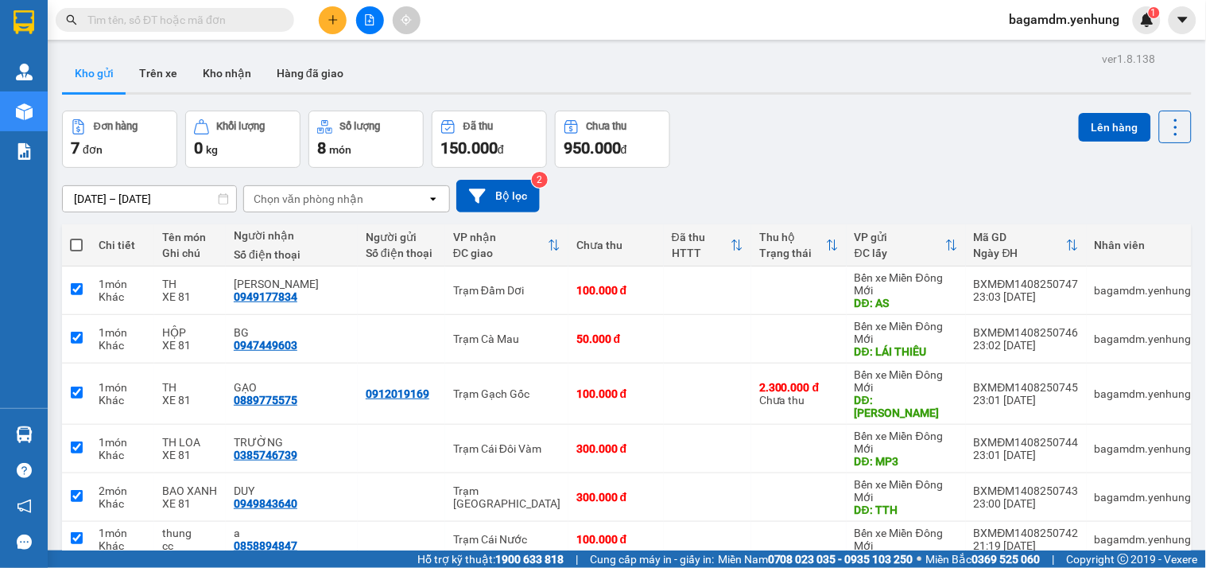
checkbox input "true"
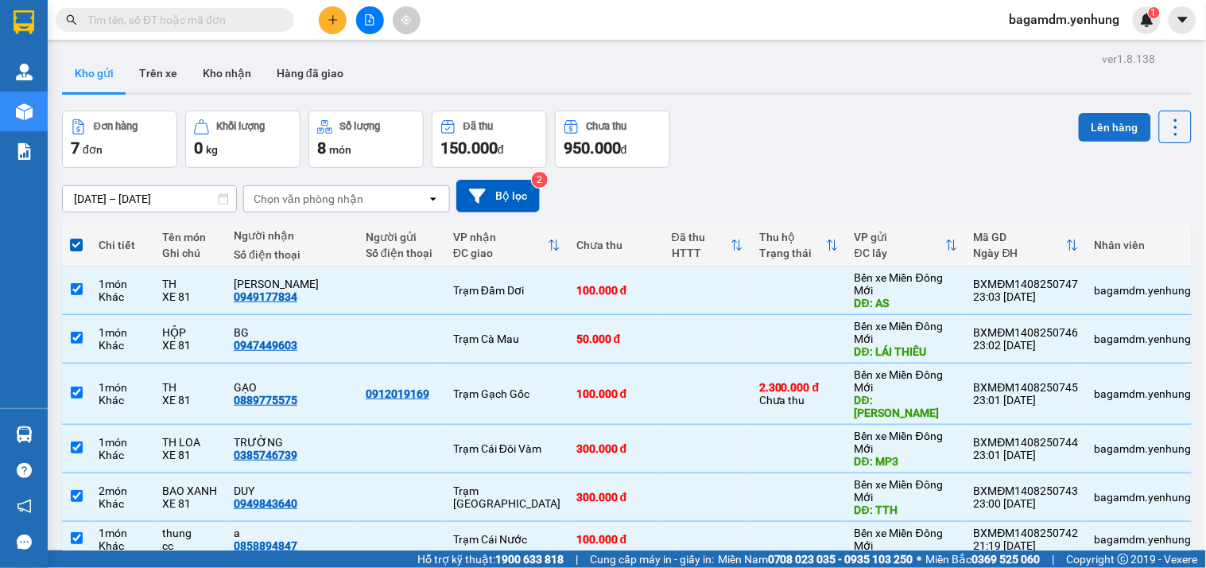
click at [1079, 117] on button "Lên hàng" at bounding box center [1115, 127] width 72 height 29
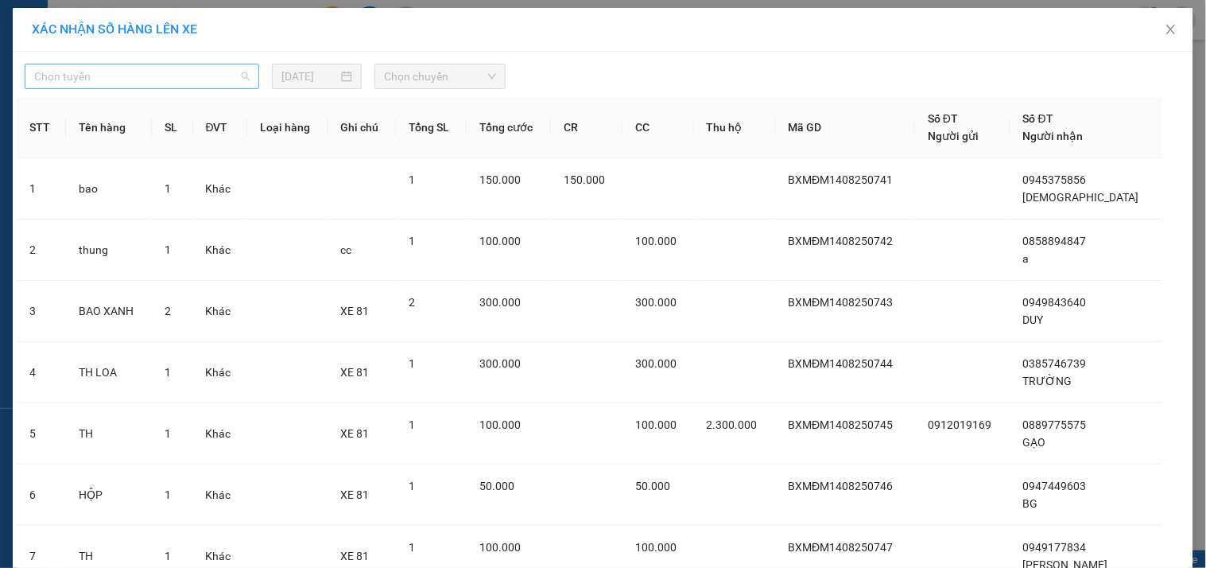
click at [93, 70] on span "Chọn tuyến" at bounding box center [141, 76] width 215 height 24
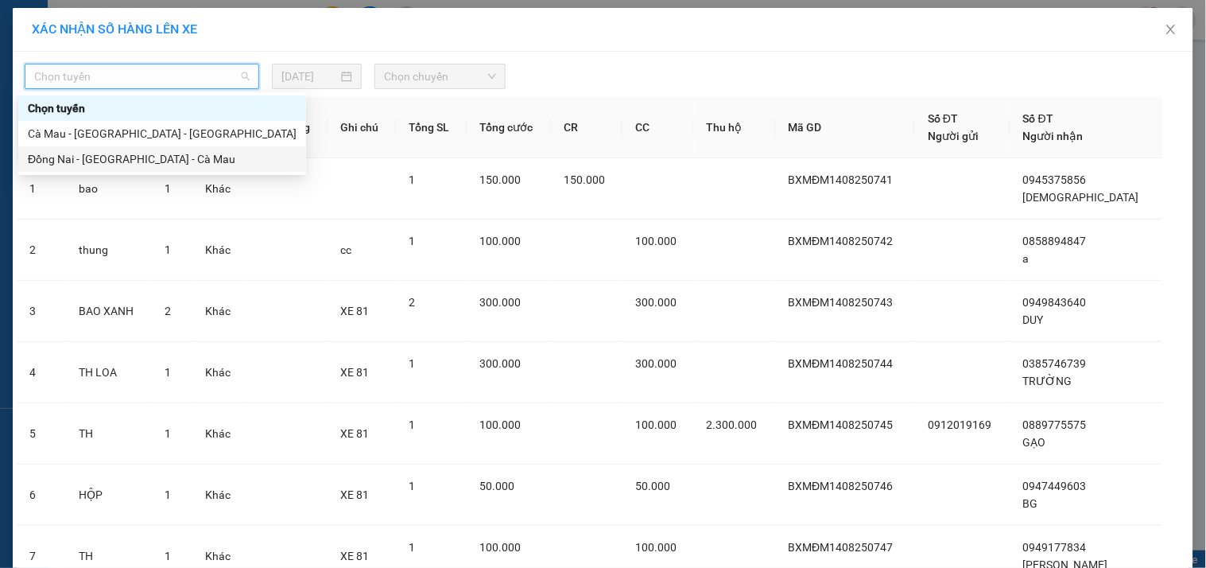
click at [73, 154] on div "Đồng Nai - [GEOGRAPHIC_DATA] - Cà Mau" at bounding box center [162, 158] width 269 height 17
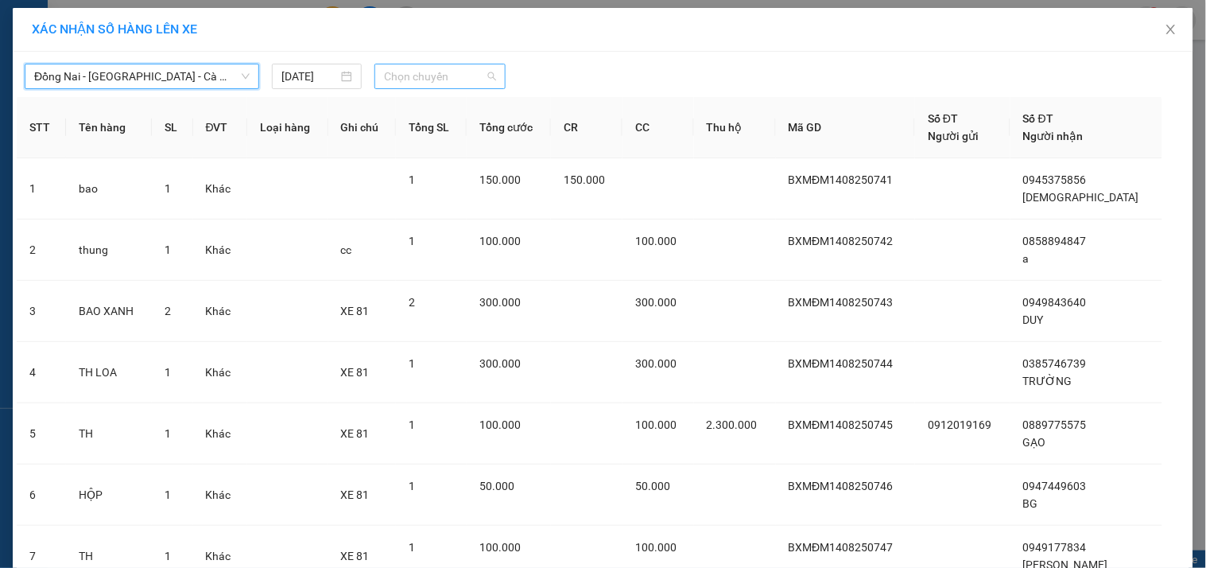
click at [415, 83] on span "Chọn chuyến" at bounding box center [440, 76] width 112 height 24
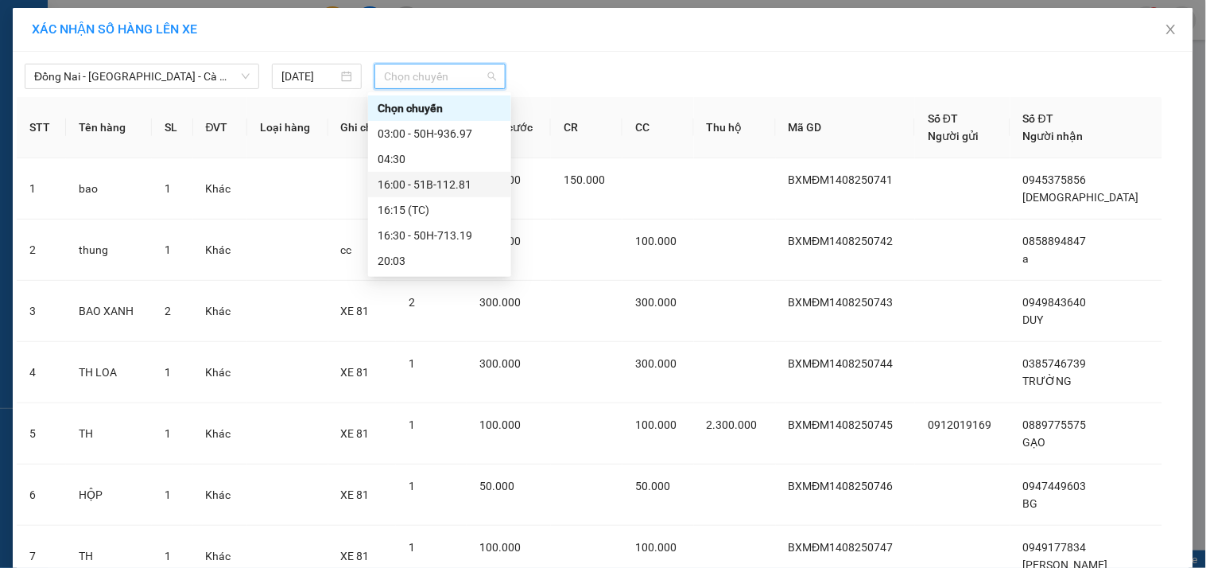
click at [410, 180] on div "16:00 - 51B-112.81" at bounding box center [440, 184] width 124 height 17
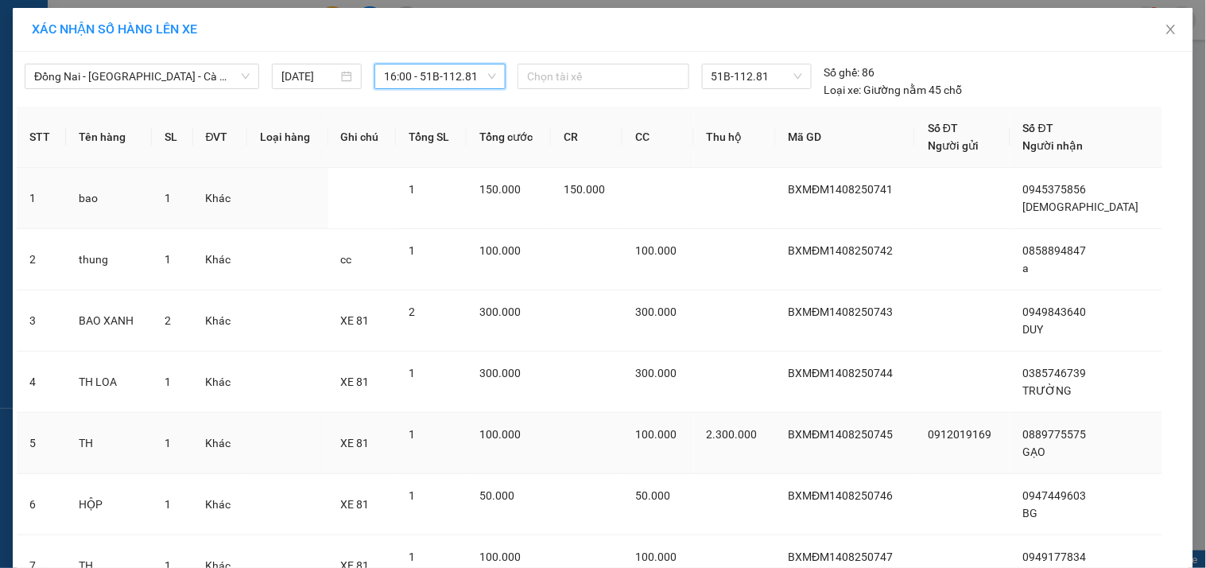
scroll to position [145, 0]
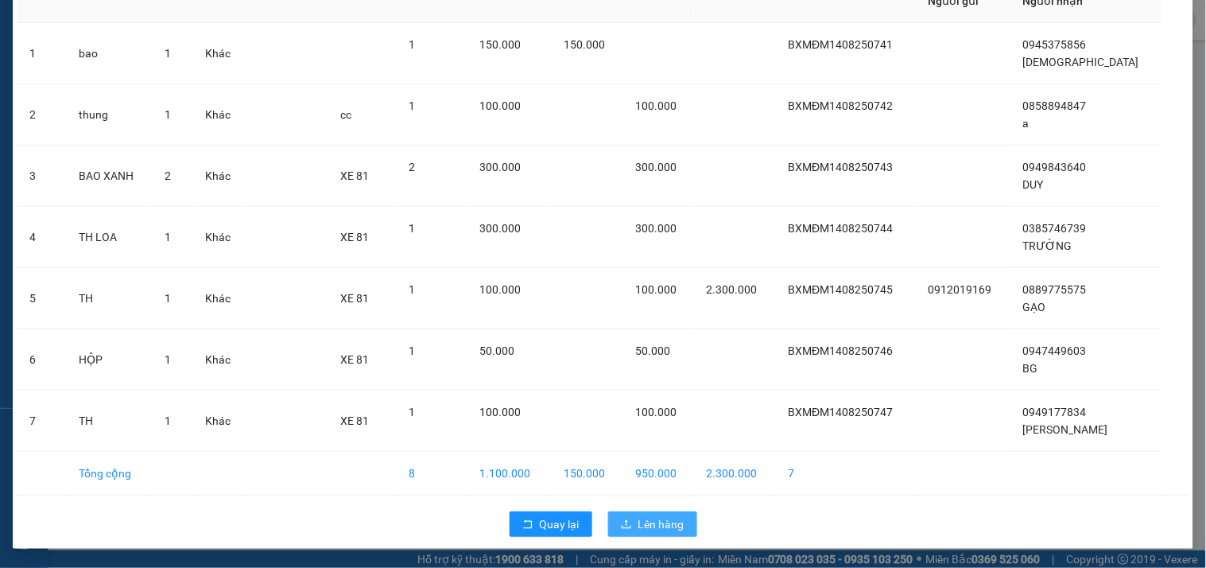
click at [662, 527] on span "Lên hàng" at bounding box center [661, 523] width 46 height 17
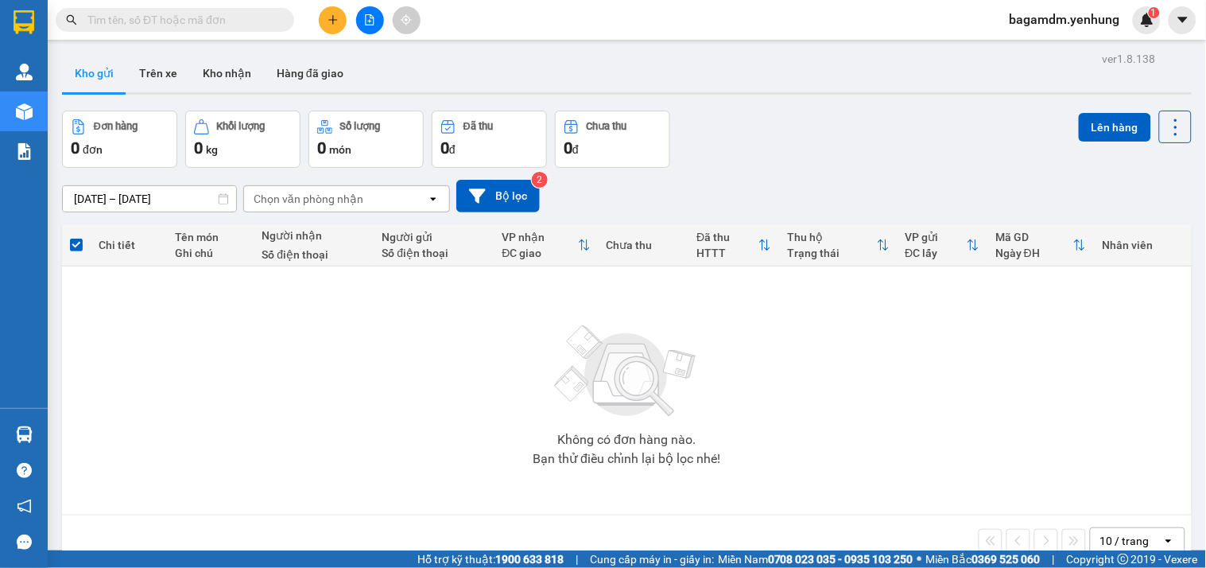
click at [363, 12] on button at bounding box center [370, 20] width 28 height 28
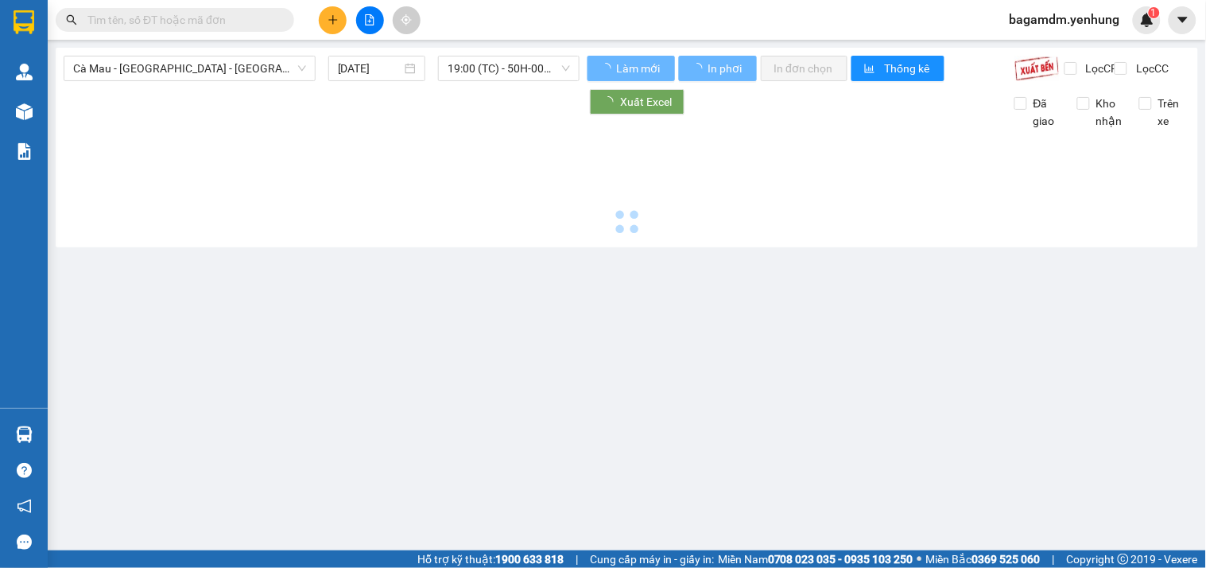
click at [367, 16] on icon "file-add" at bounding box center [369, 19] width 11 height 11
click at [201, 69] on span "Cà Mau - [GEOGRAPHIC_DATA] - [GEOGRAPHIC_DATA]" at bounding box center [189, 68] width 233 height 24
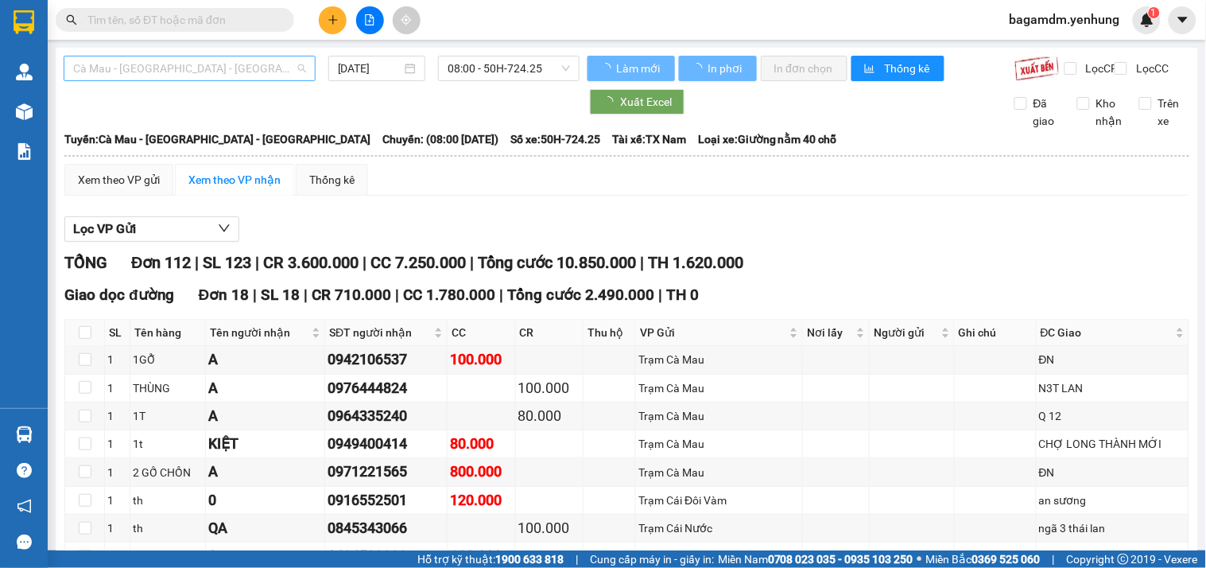
click at [195, 68] on span "Cà Mau - [GEOGRAPHIC_DATA] - [GEOGRAPHIC_DATA]" at bounding box center [189, 68] width 233 height 24
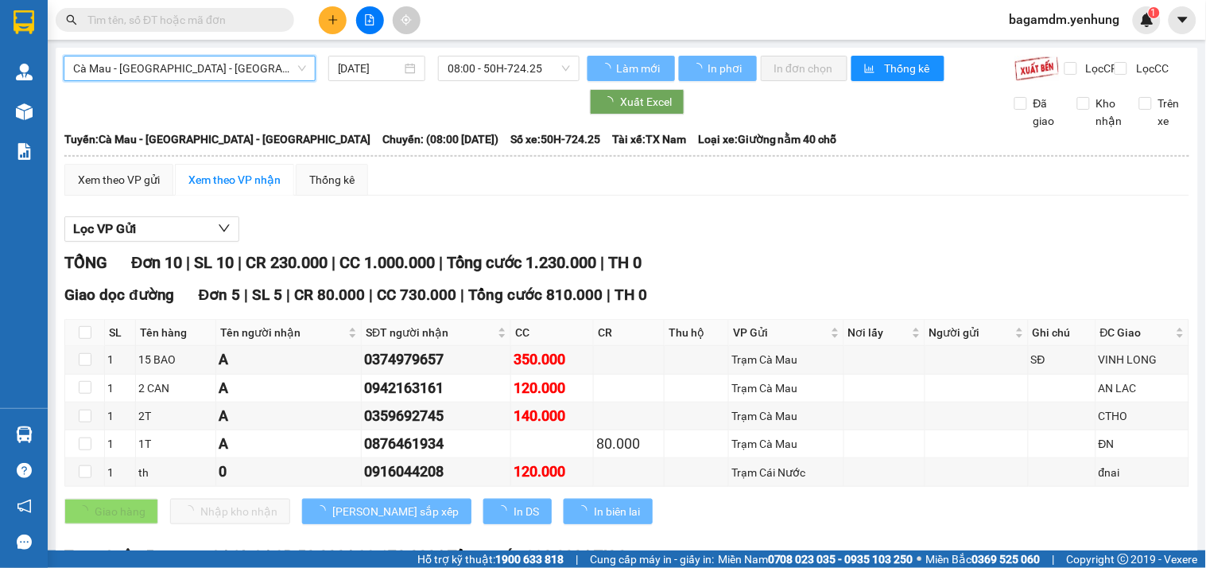
drag, startPoint x: 145, startPoint y: 73, endPoint x: 138, endPoint y: 140, distance: 67.2
click at [145, 72] on span "Cà Mau - [GEOGRAPHIC_DATA] - [GEOGRAPHIC_DATA]" at bounding box center [189, 68] width 233 height 24
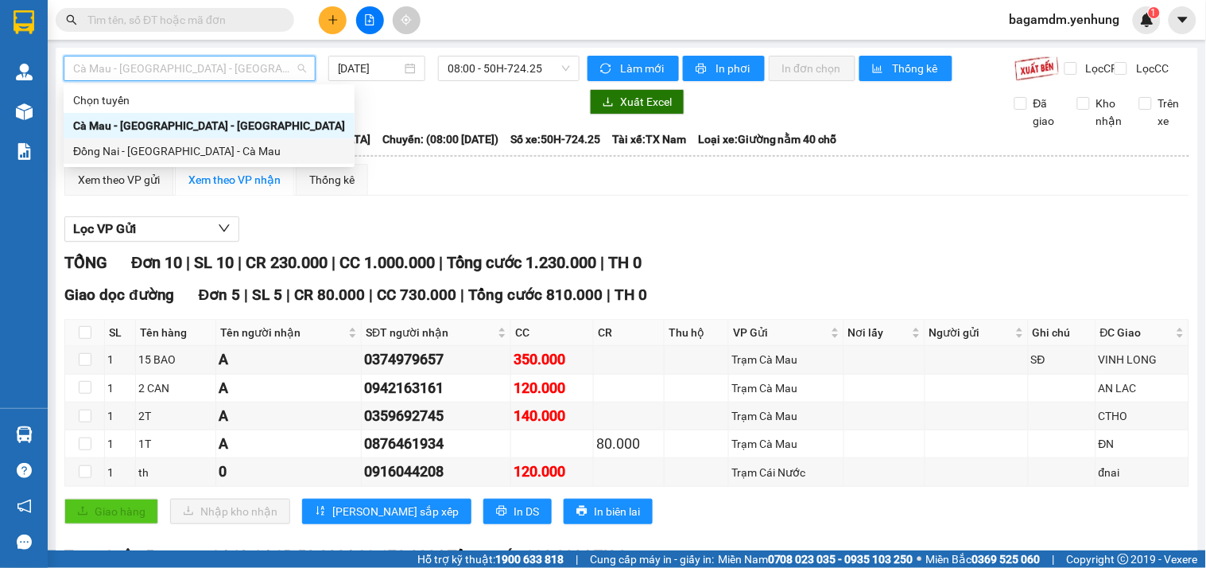
click at [130, 146] on div "Đồng Nai - [GEOGRAPHIC_DATA] - Cà Mau" at bounding box center [209, 150] width 272 height 17
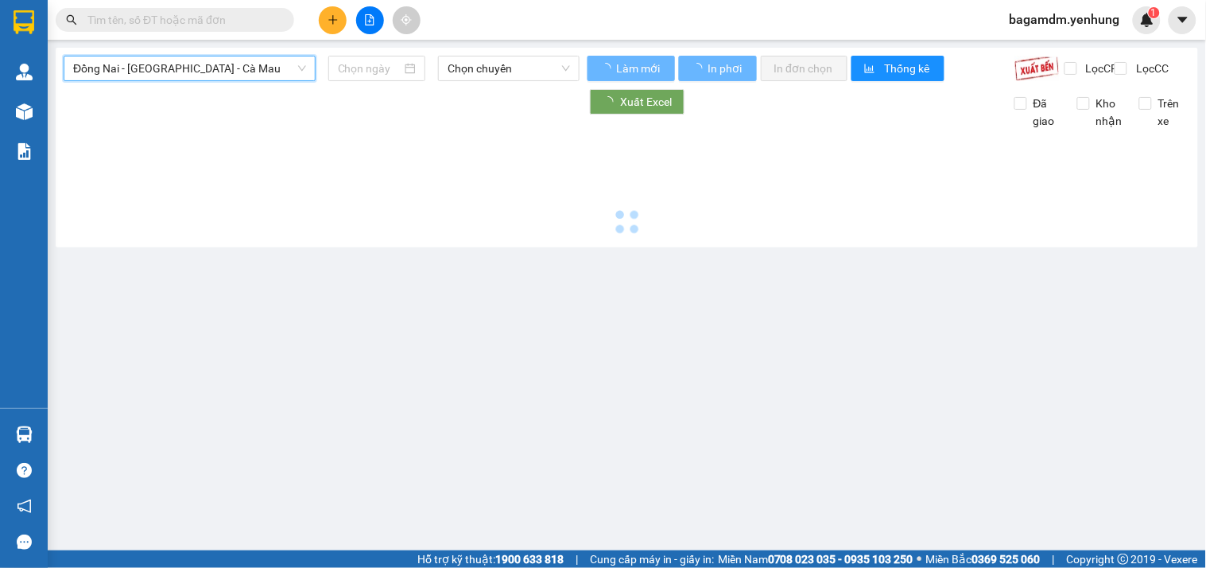
type input "[DATE]"
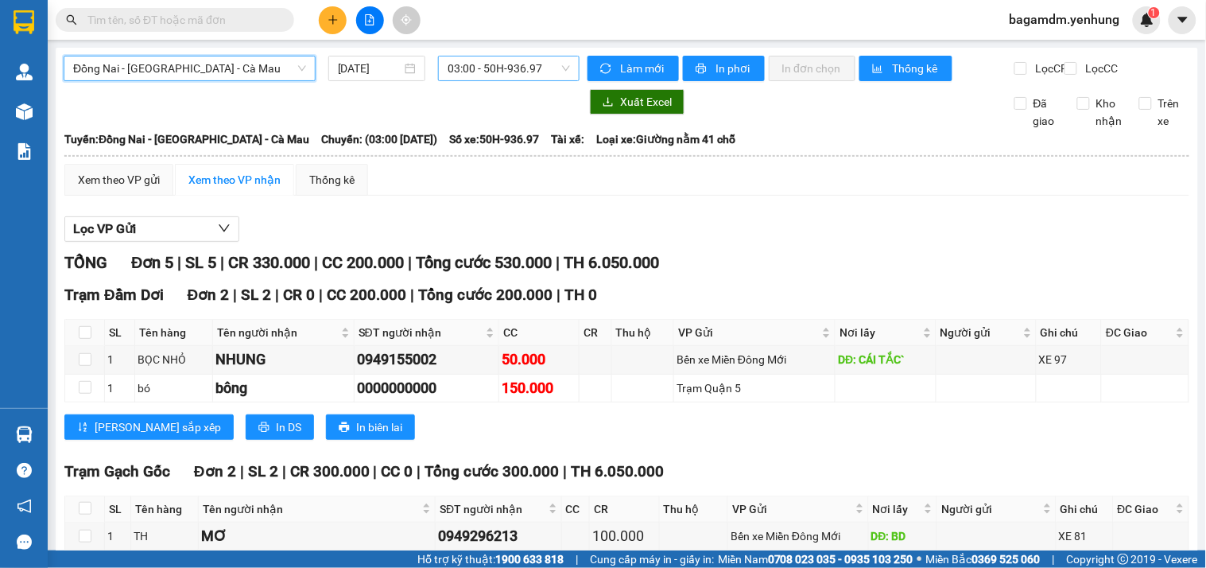
click at [482, 70] on span "03:00 - 50H-936.97" at bounding box center [509, 68] width 122 height 24
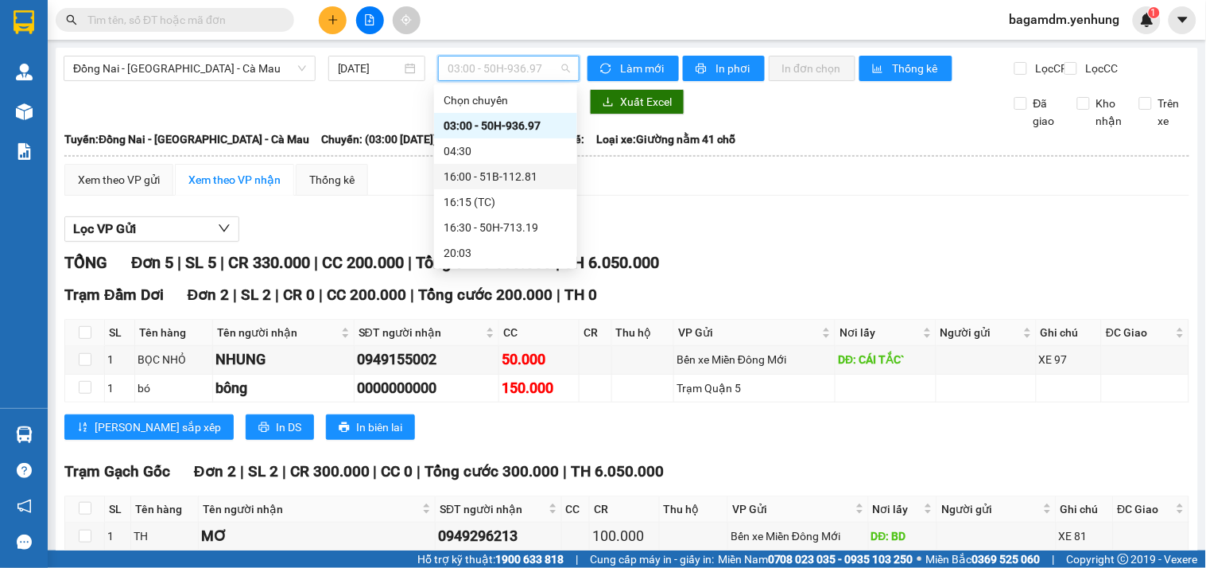
click at [486, 176] on div "16:00 - 51B-112.81" at bounding box center [506, 176] width 124 height 17
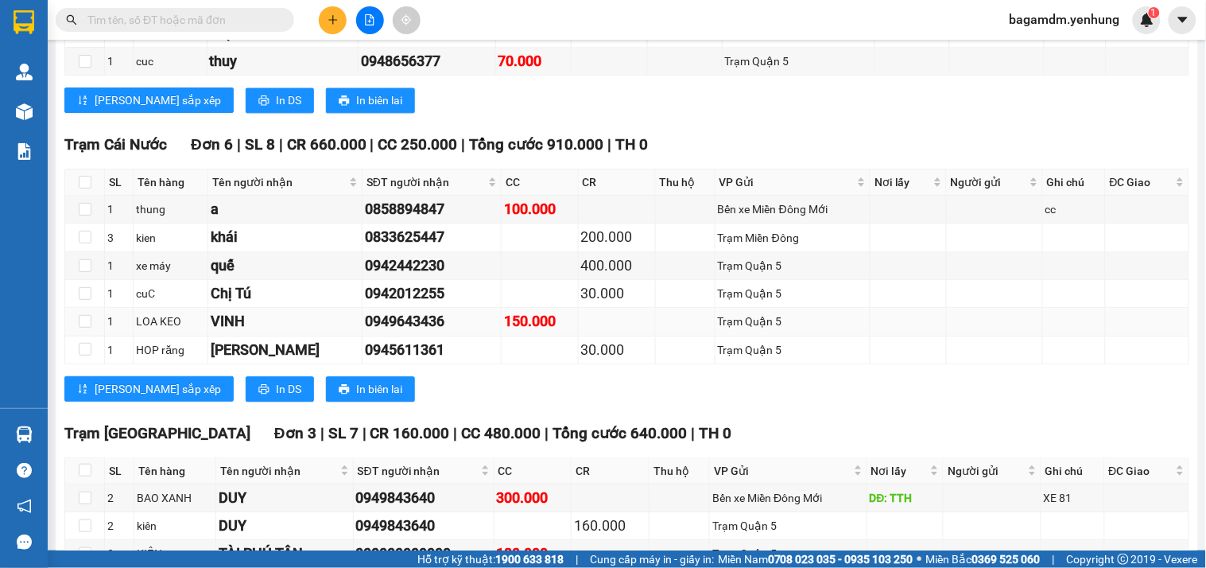
scroll to position [1060, 0]
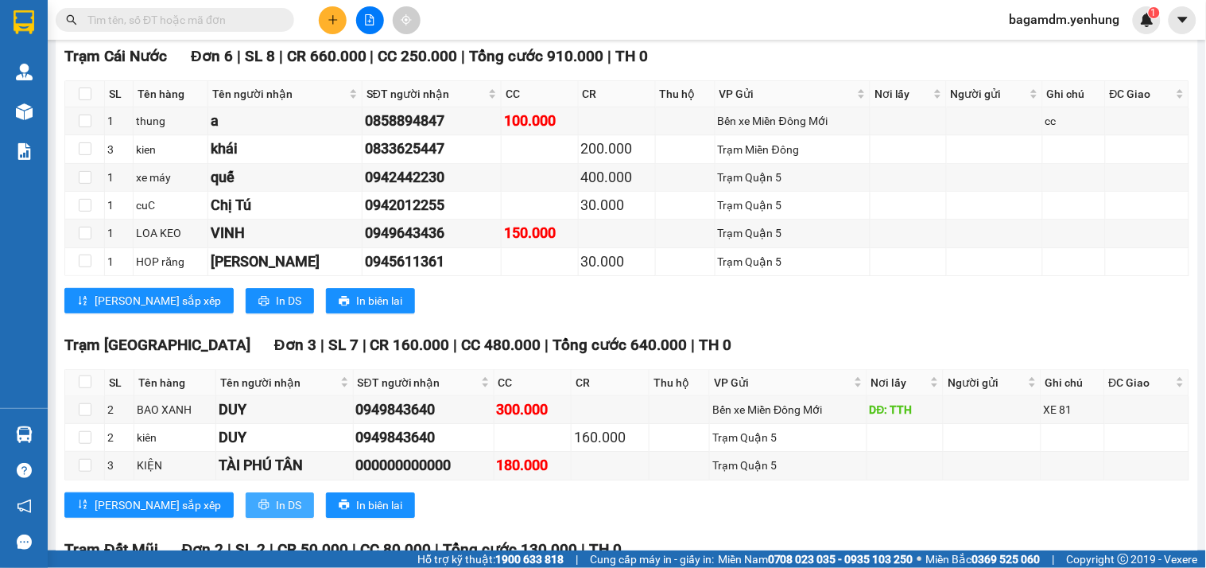
click at [246, 510] on button "In DS" at bounding box center [280, 504] width 68 height 25
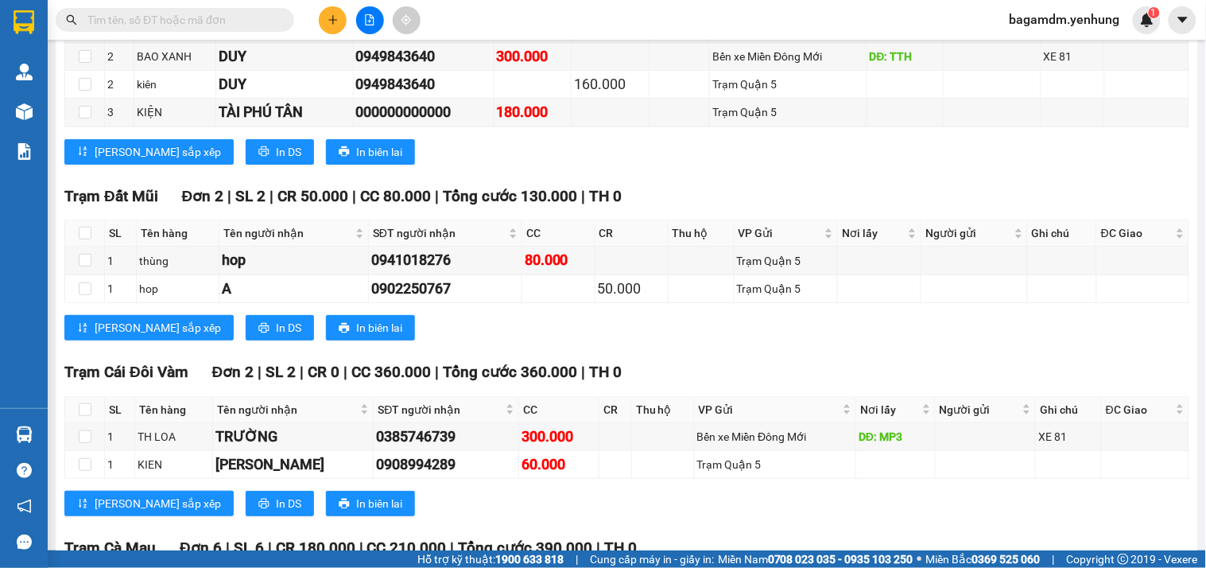
scroll to position [1325, 0]
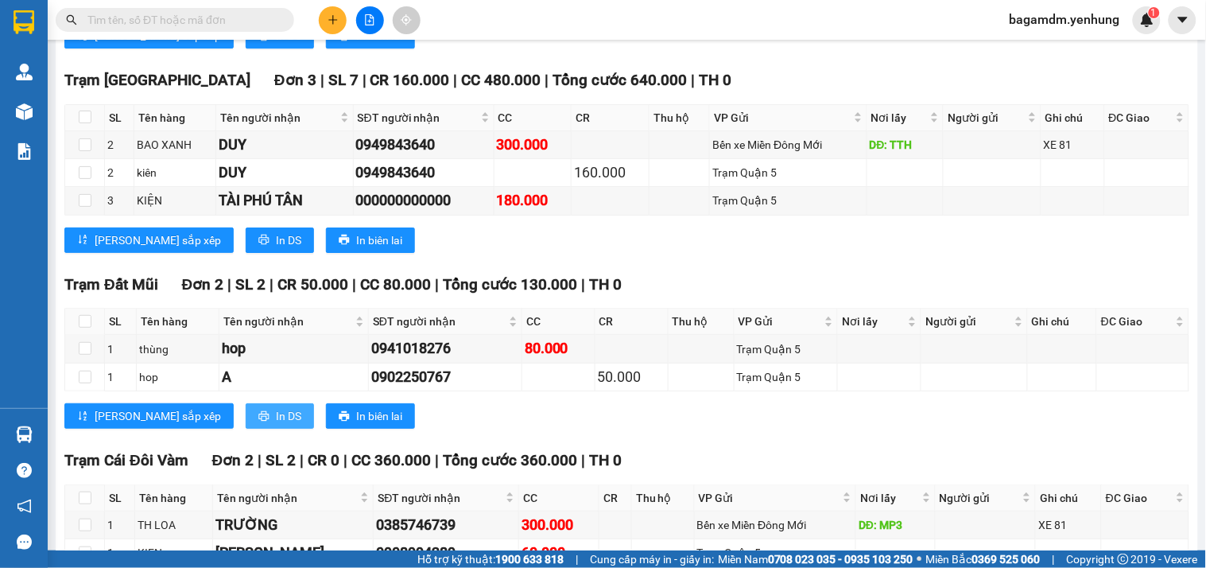
click at [276, 425] on span "In DS" at bounding box center [288, 415] width 25 height 17
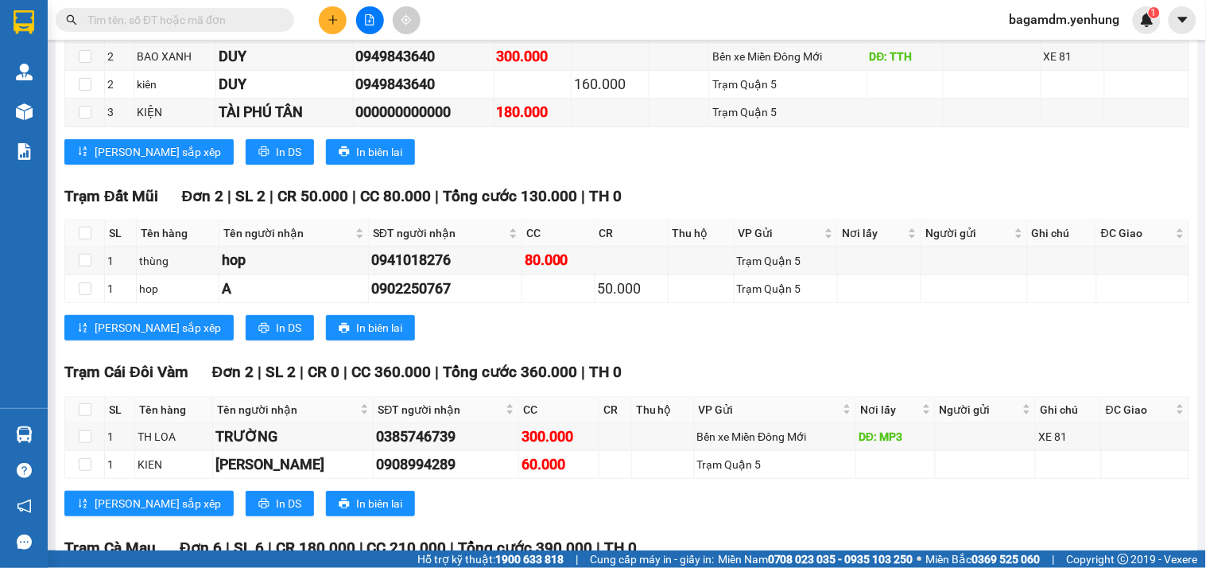
scroll to position [1501, 0]
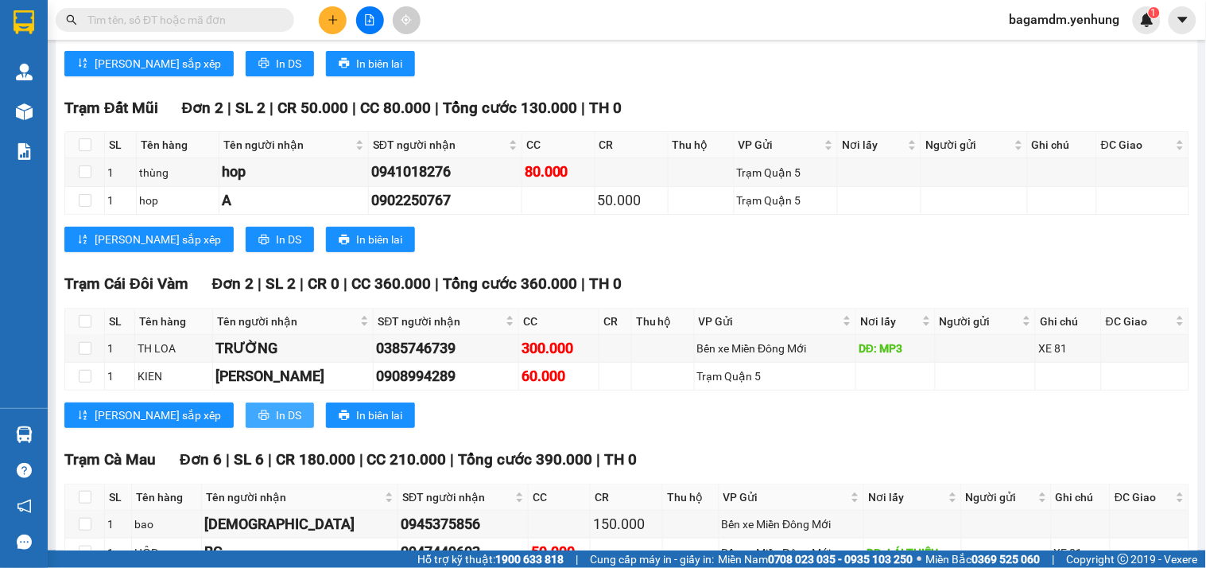
click at [258, 421] on icon "printer" at bounding box center [263, 415] width 10 height 10
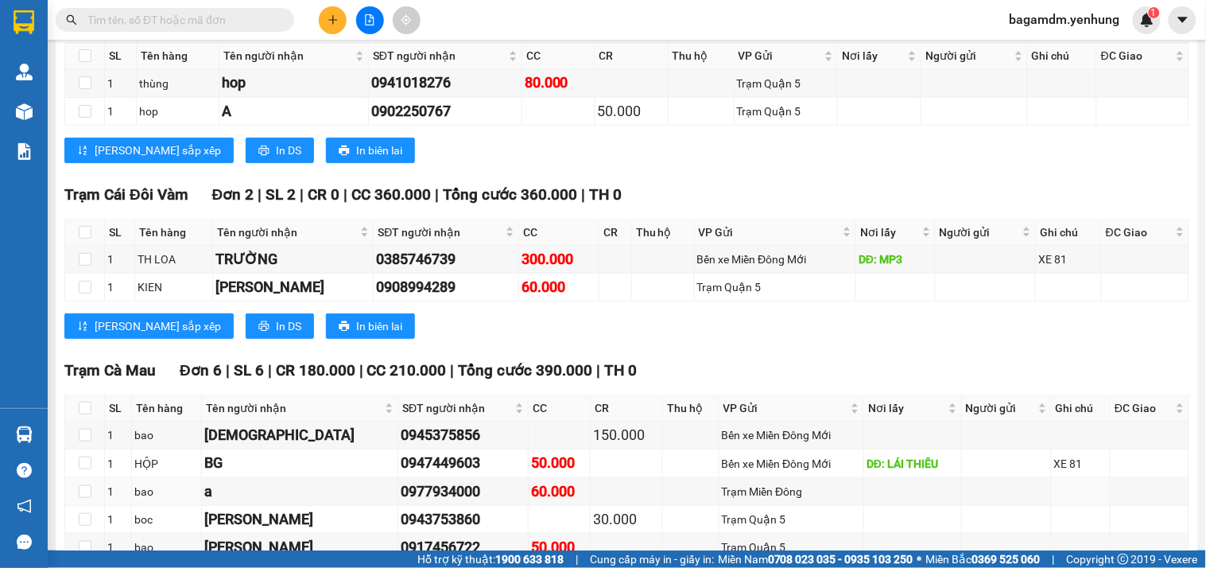
scroll to position [1855, 0]
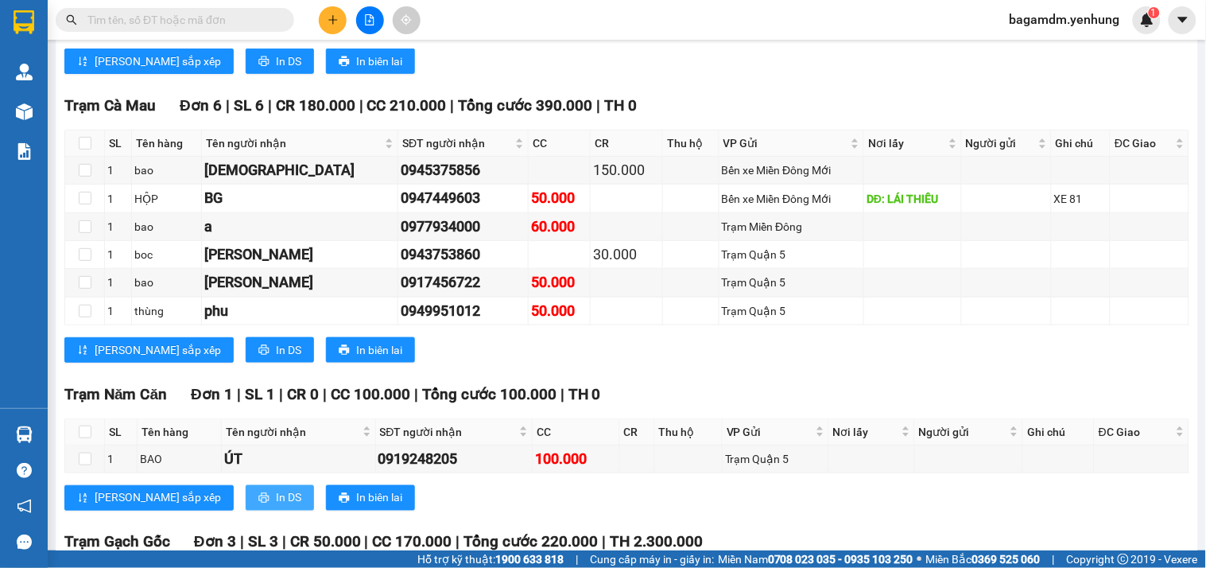
drag, startPoint x: 241, startPoint y: 514, endPoint x: 443, endPoint y: 392, distance: 235.8
click at [246, 510] on button "In DS" at bounding box center [280, 497] width 68 height 25
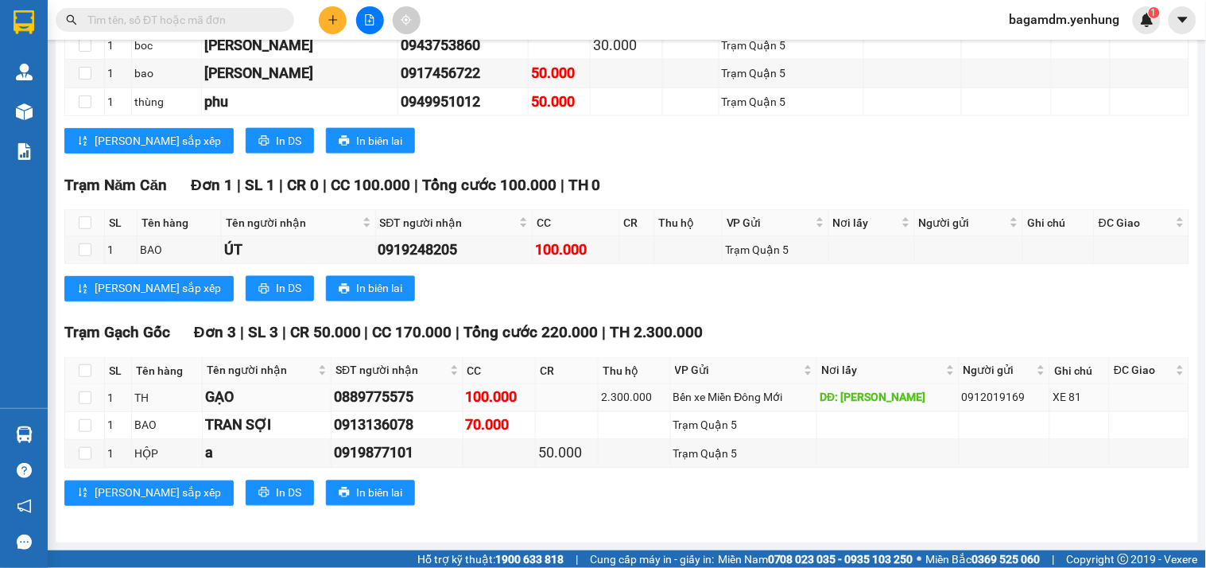
scroll to position [0, 0]
click at [246, 495] on button "In DS" at bounding box center [280, 492] width 68 height 25
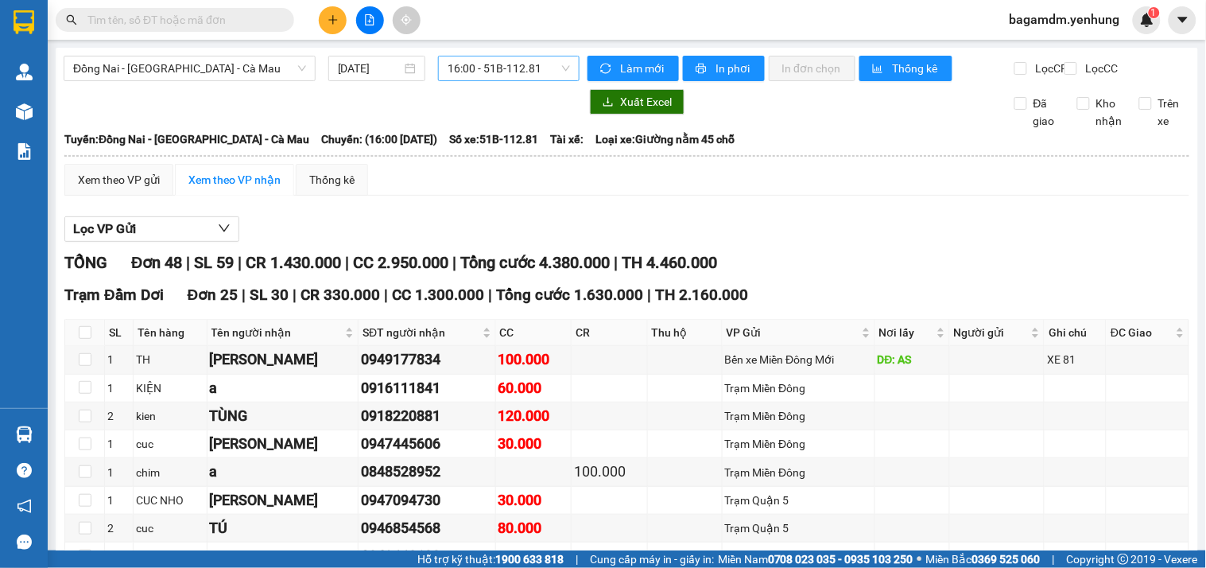
click at [471, 70] on span "16:00 - 51B-112.81" at bounding box center [509, 68] width 122 height 24
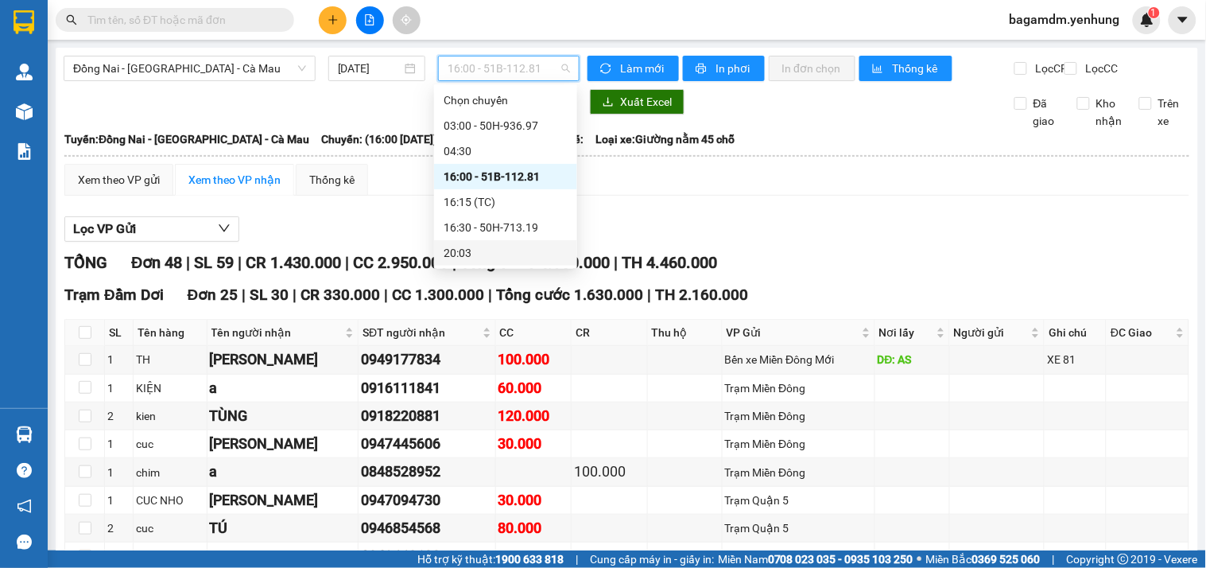
click at [769, 239] on div "Lọc VP Gửi" at bounding box center [626, 229] width 1125 height 26
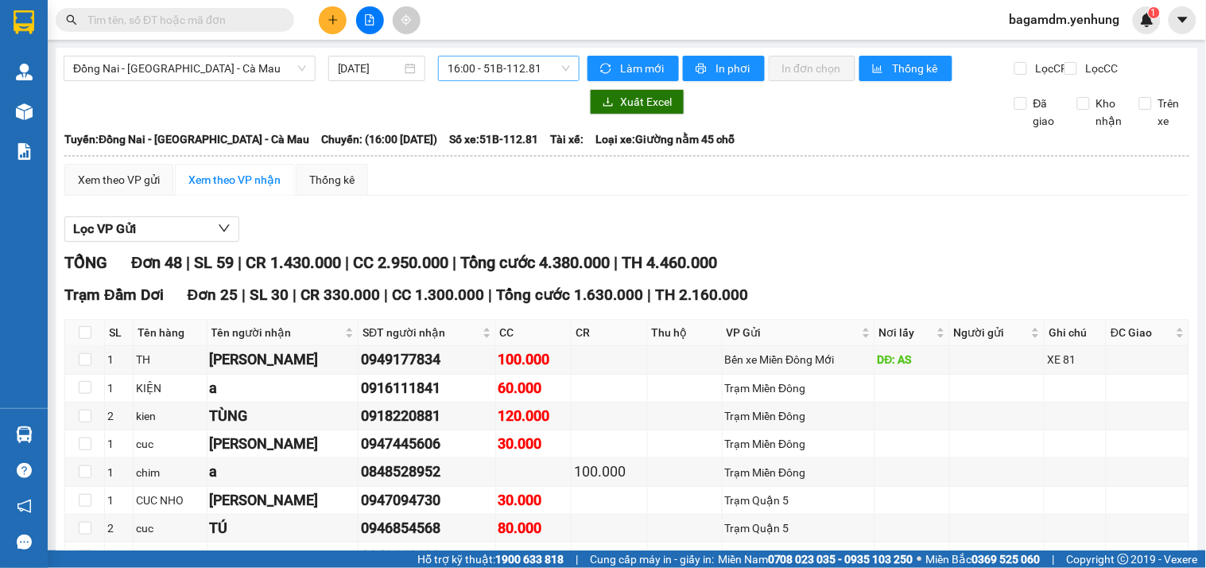
click at [483, 67] on span "16:00 - 51B-112.81" at bounding box center [509, 68] width 122 height 24
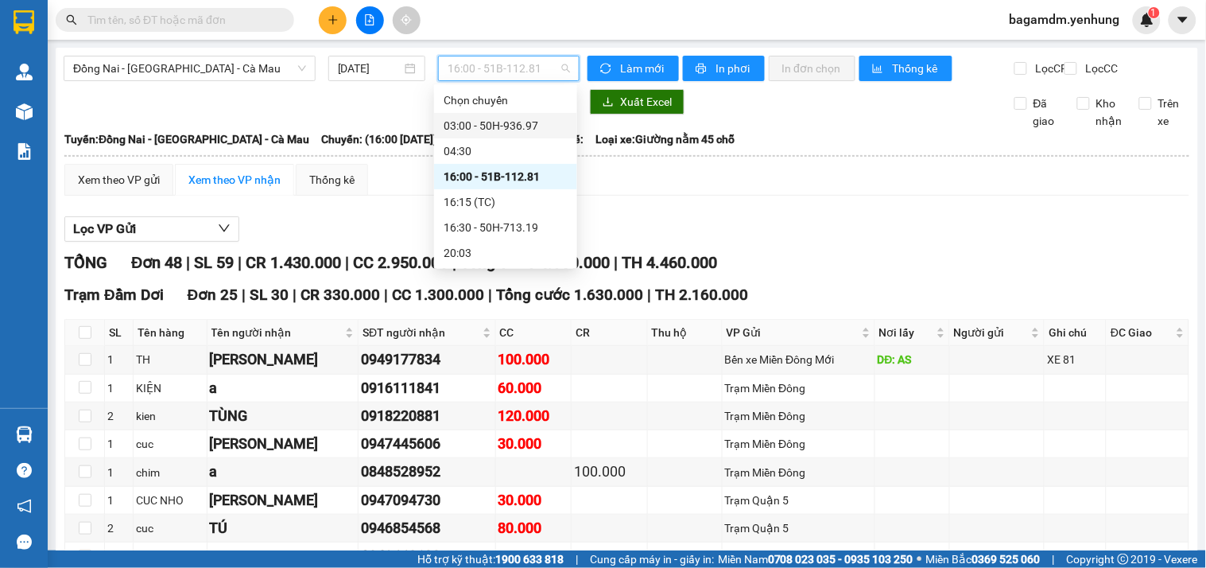
click at [474, 125] on div "03:00 - 50H-936.97" at bounding box center [506, 125] width 124 height 17
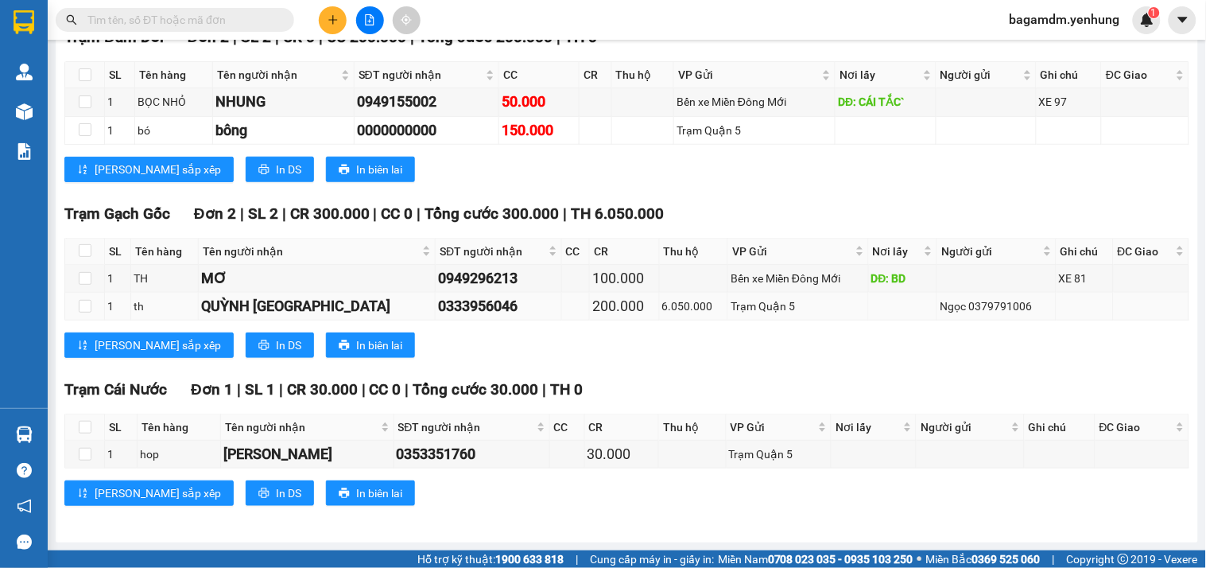
scroll to position [272, 0]
click at [276, 340] on span "In DS" at bounding box center [288, 344] width 25 height 17
